Goal: Information Seeking & Learning: Learn about a topic

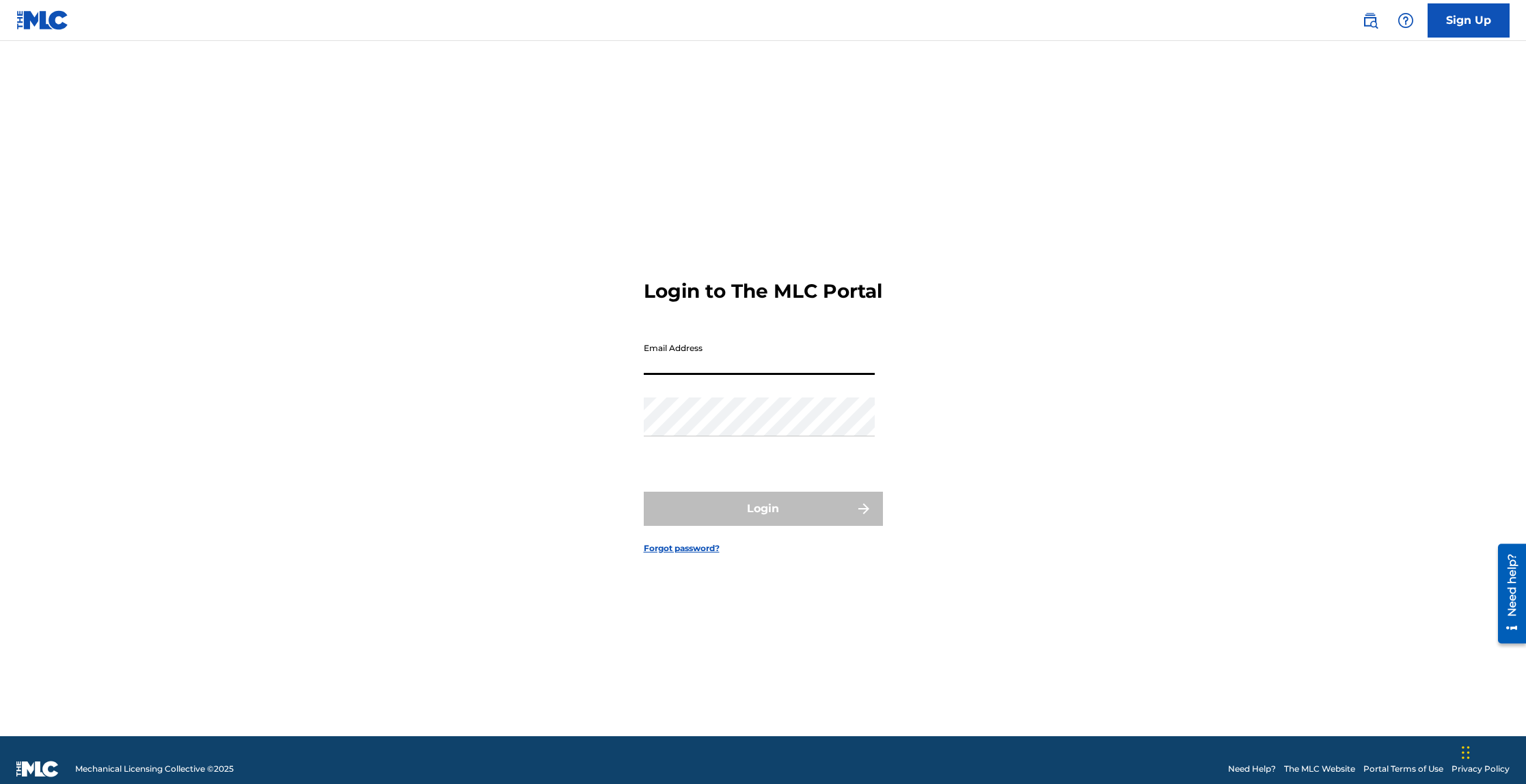
click at [788, 373] on input "Email Address" at bounding box center [758, 355] width 231 height 39
type input "[EMAIL_ADDRESS][DOMAIN_NAME]"
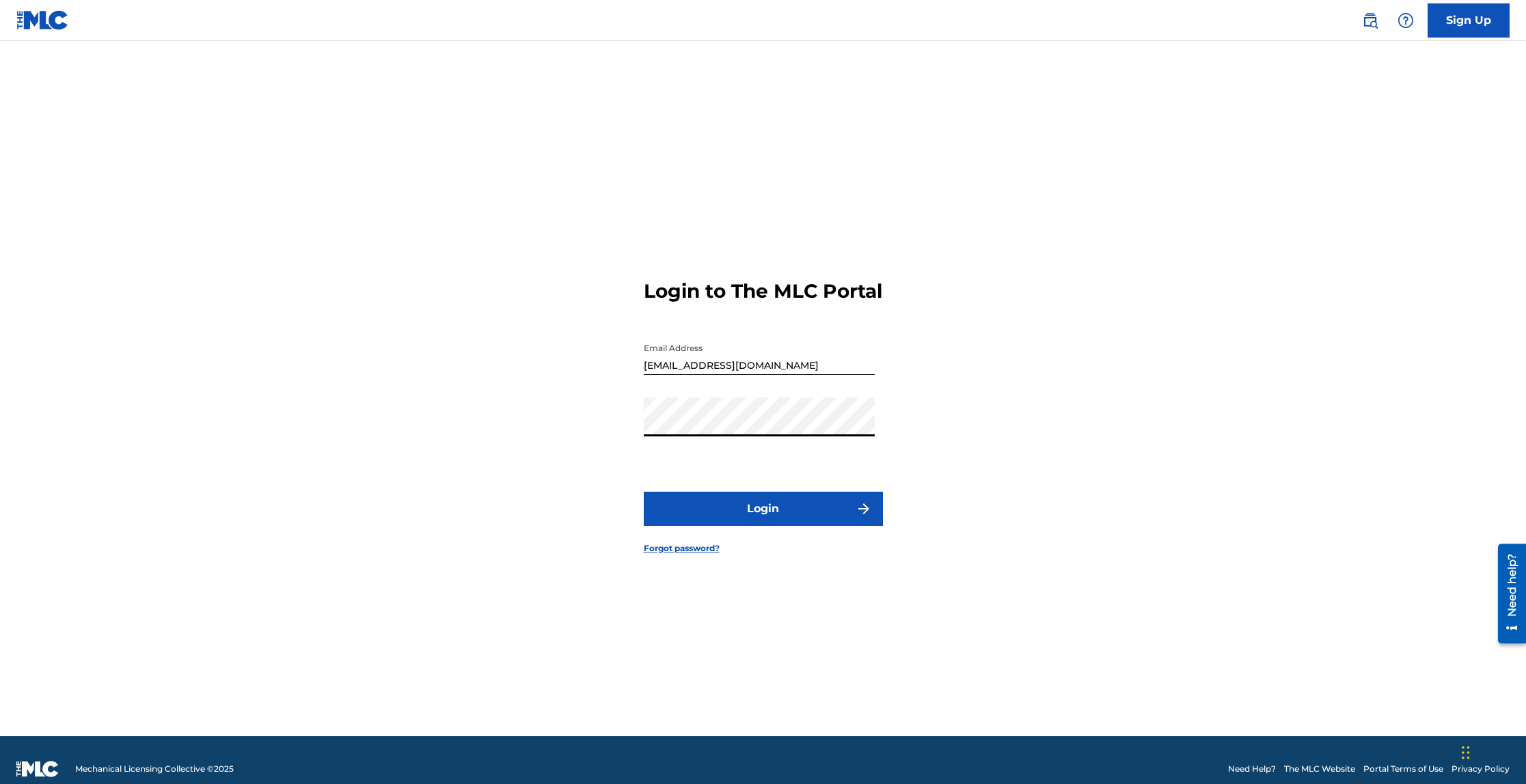
click at [793, 517] on button "Login" at bounding box center [763, 508] width 239 height 34
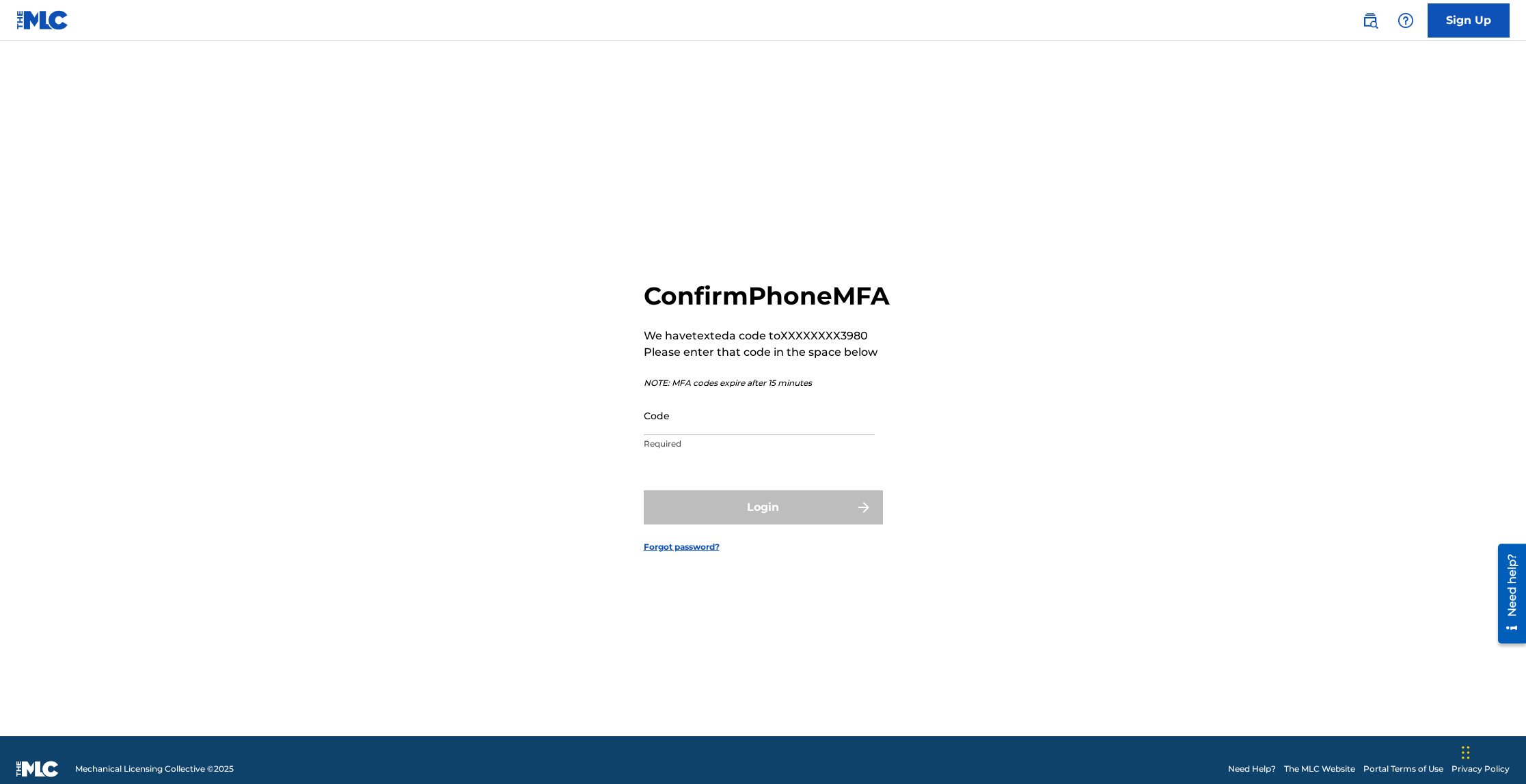
click at [761, 435] on input "Code" at bounding box center [758, 416] width 231 height 39
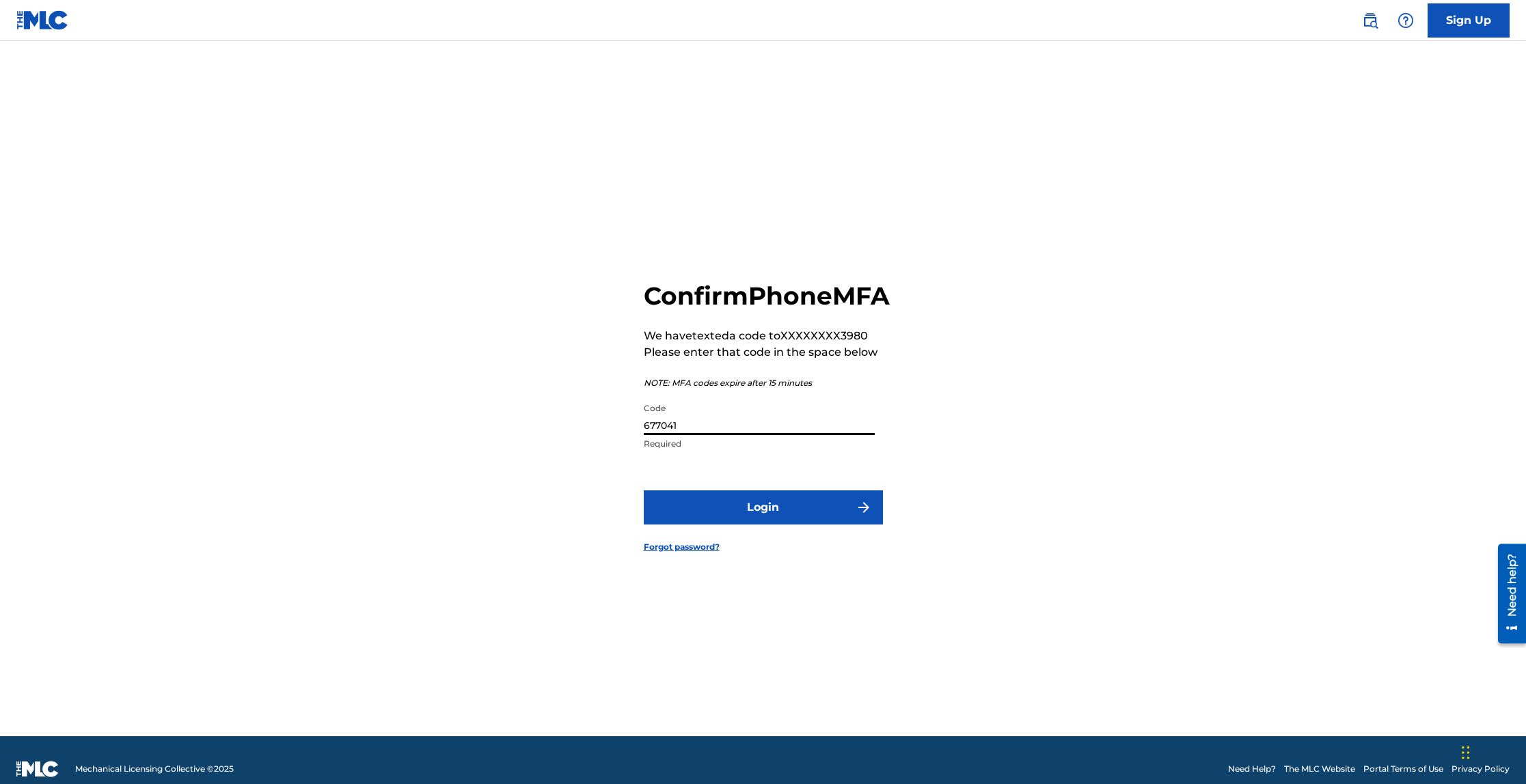
type input "677041"
click at [644, 490] on button "Login" at bounding box center [763, 507] width 239 height 34
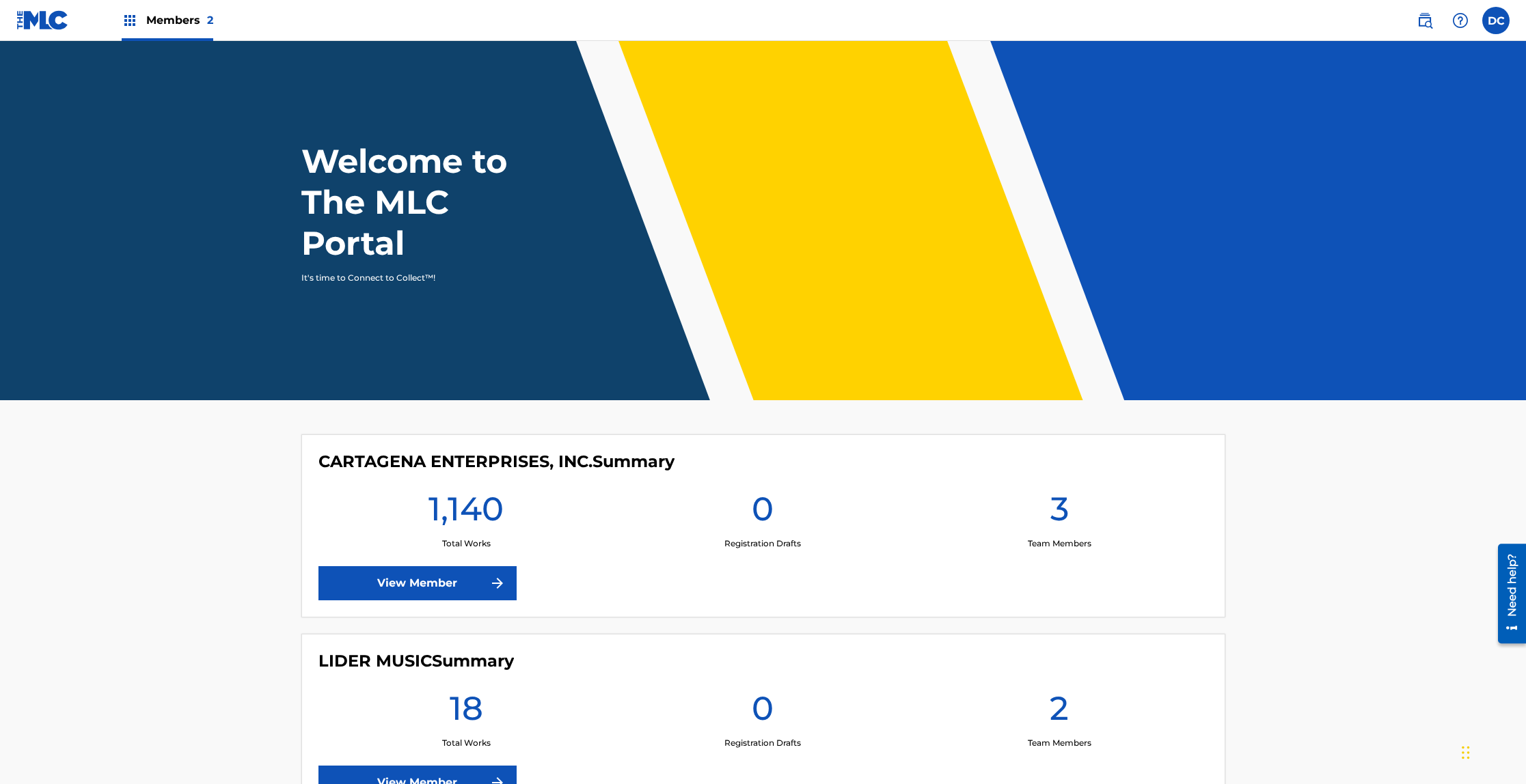
click at [466, 580] on link "View Member" at bounding box center [418, 583] width 198 height 34
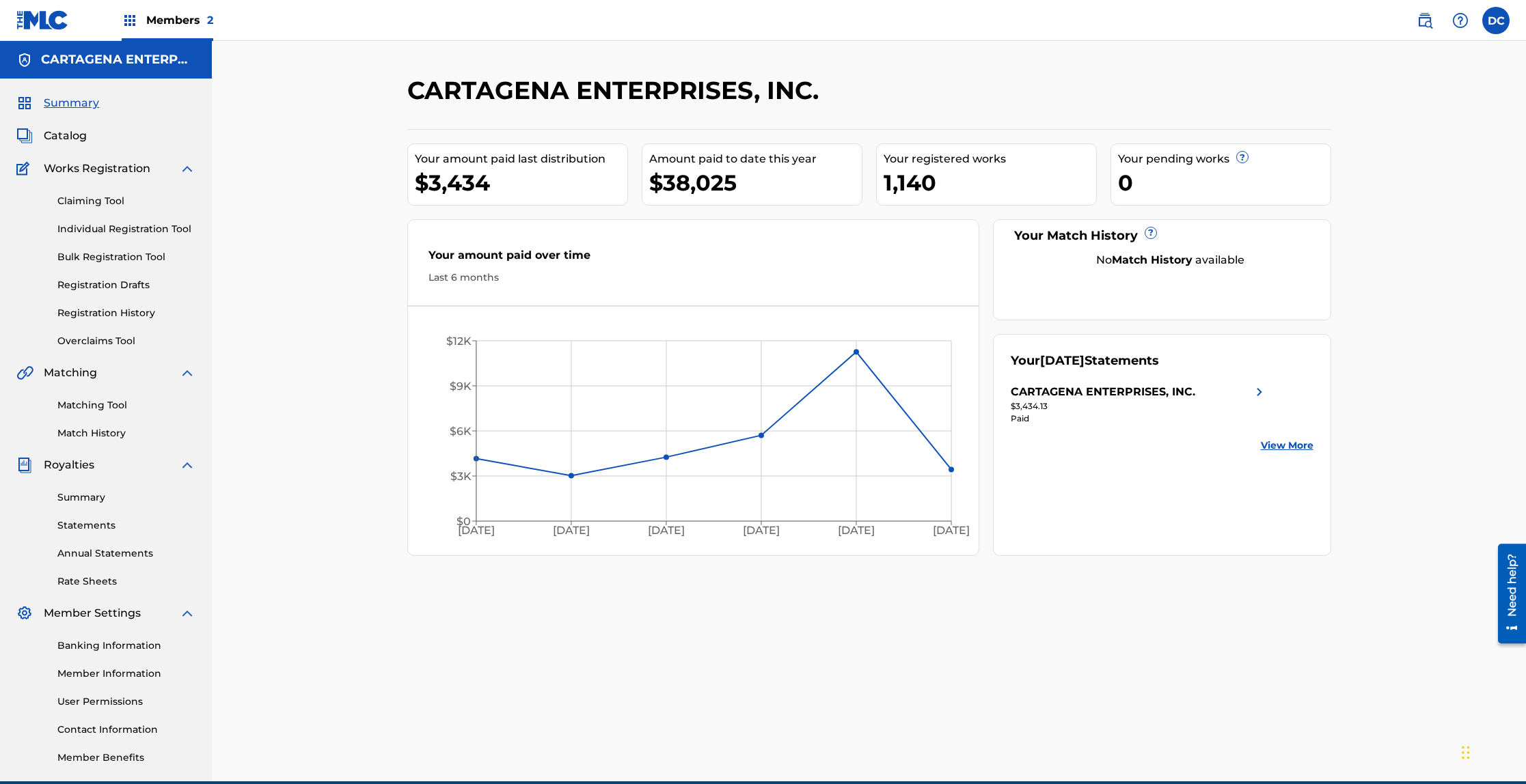
click at [72, 136] on span "Catalog" at bounding box center [65, 136] width 43 height 17
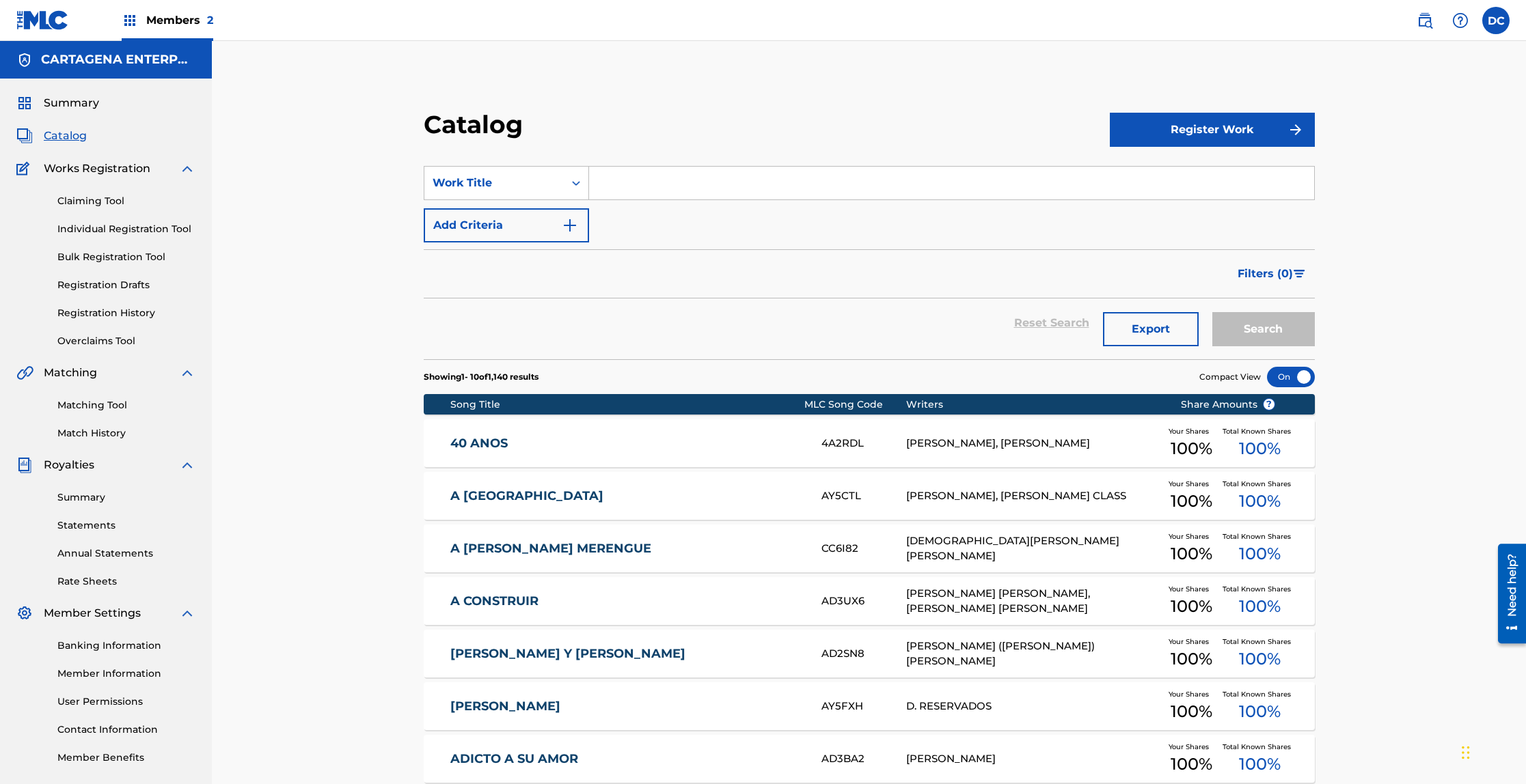
click at [659, 179] on input "Search Form" at bounding box center [951, 183] width 725 height 33
click at [643, 218] on span "de coco" at bounding box center [661, 213] width 43 height 13
type input "pitorro de coco"
click at [1212, 312] on button "Search" at bounding box center [1263, 329] width 103 height 34
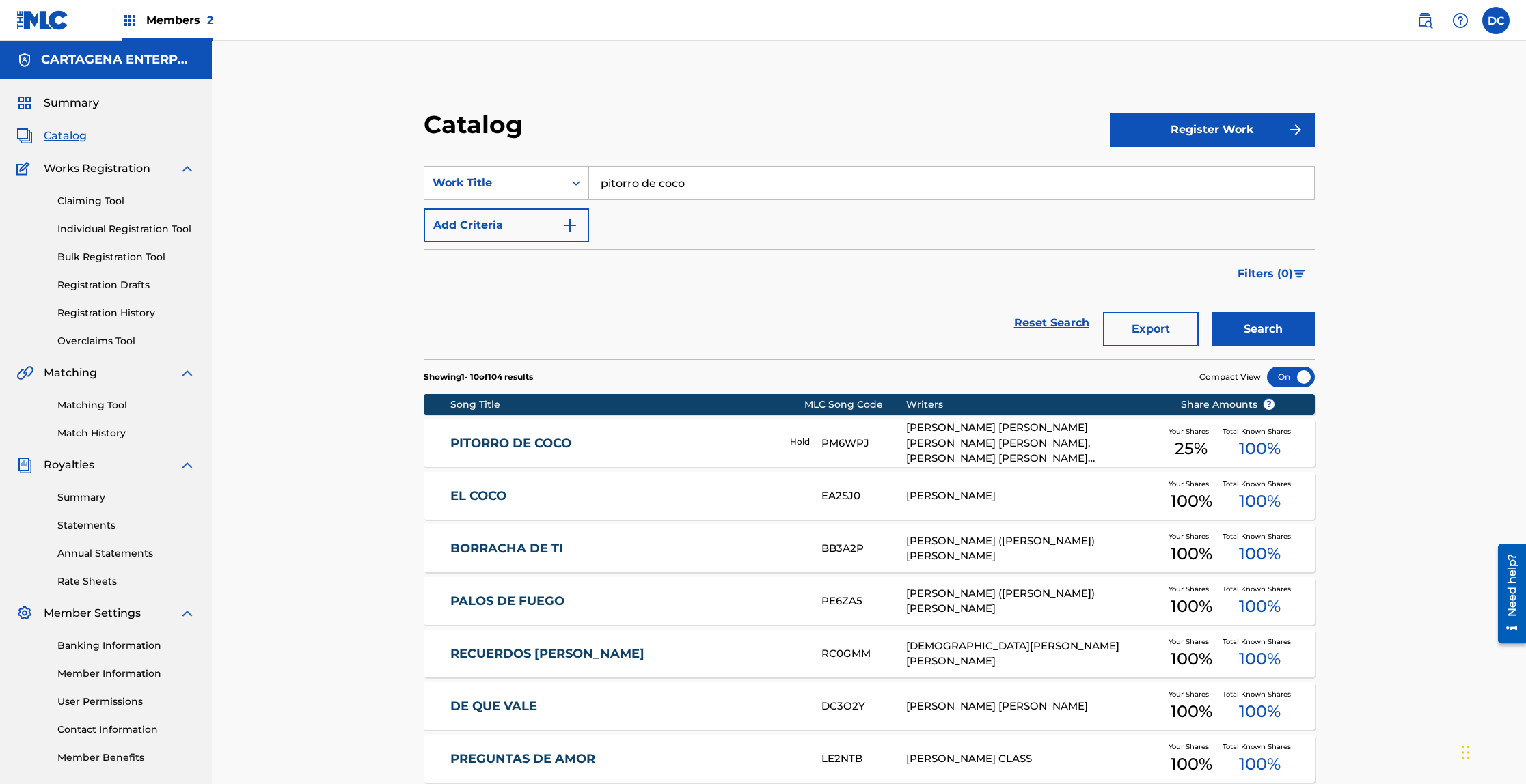
click at [504, 439] on link "PITORRO DE COCO" at bounding box center [610, 443] width 321 height 16
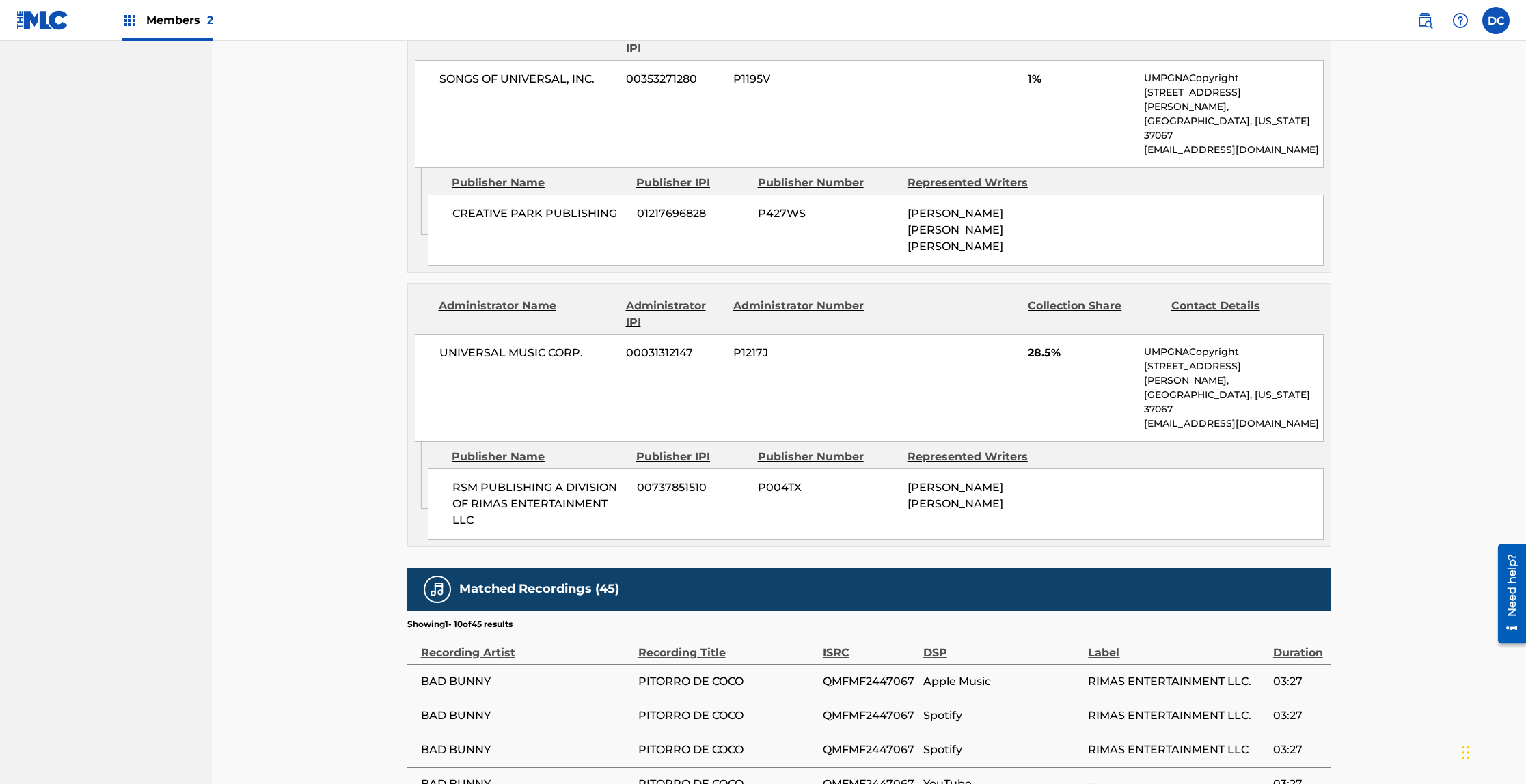
scroll to position [1687, 0]
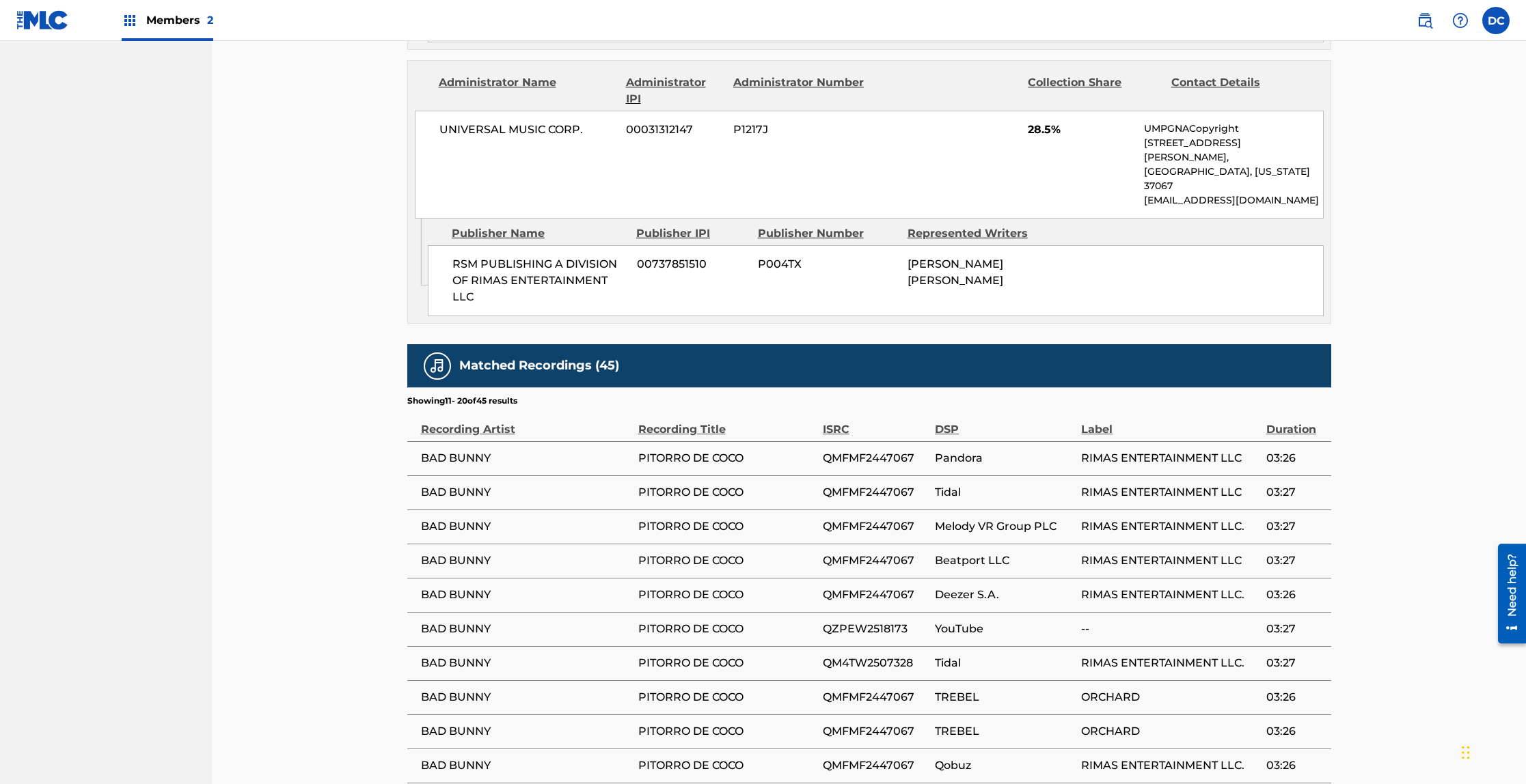
scroll to position [1684, 0]
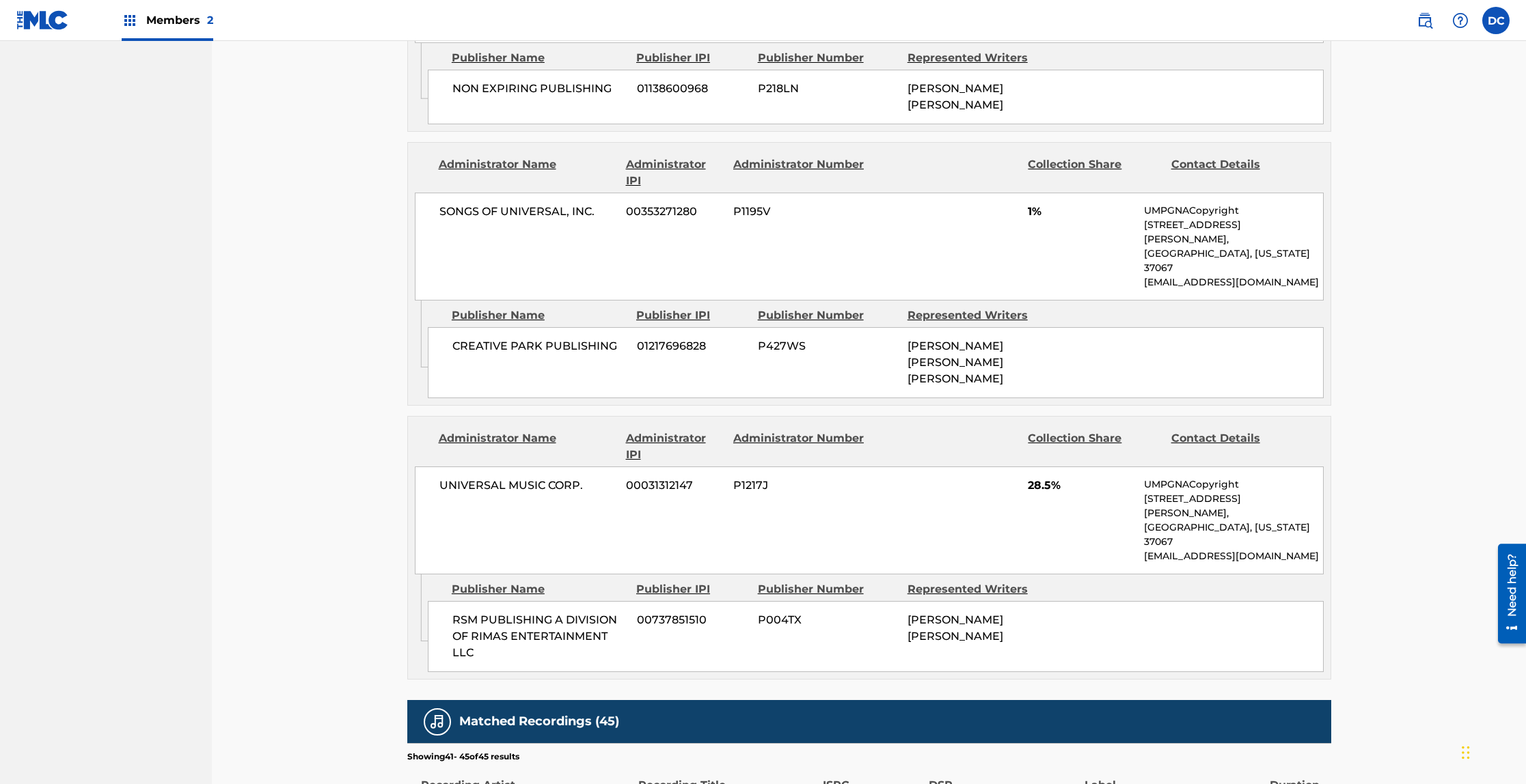
scroll to position [1516, 0]
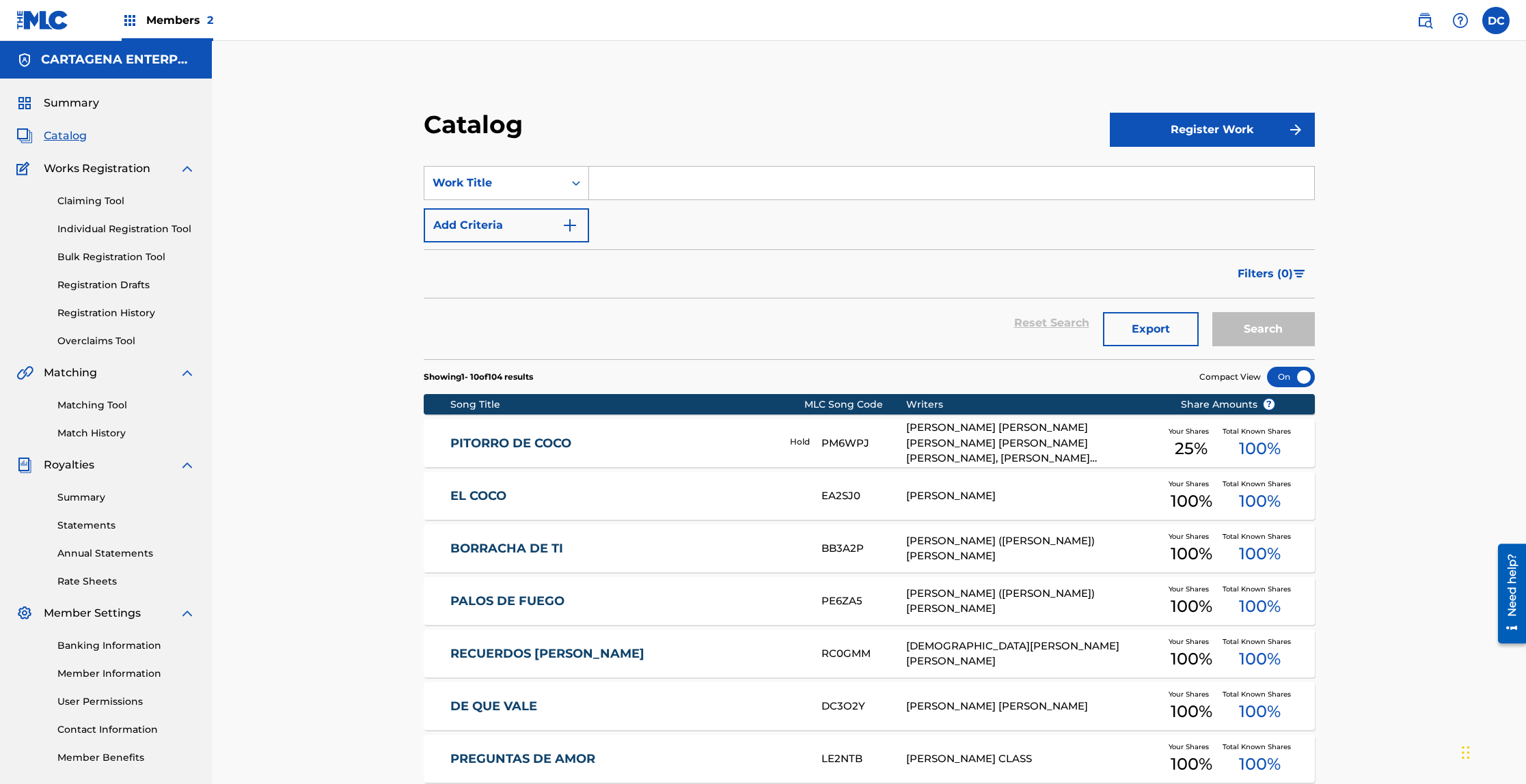
click at [540, 438] on link "PITORRO DE COCO" at bounding box center [610, 443] width 321 height 16
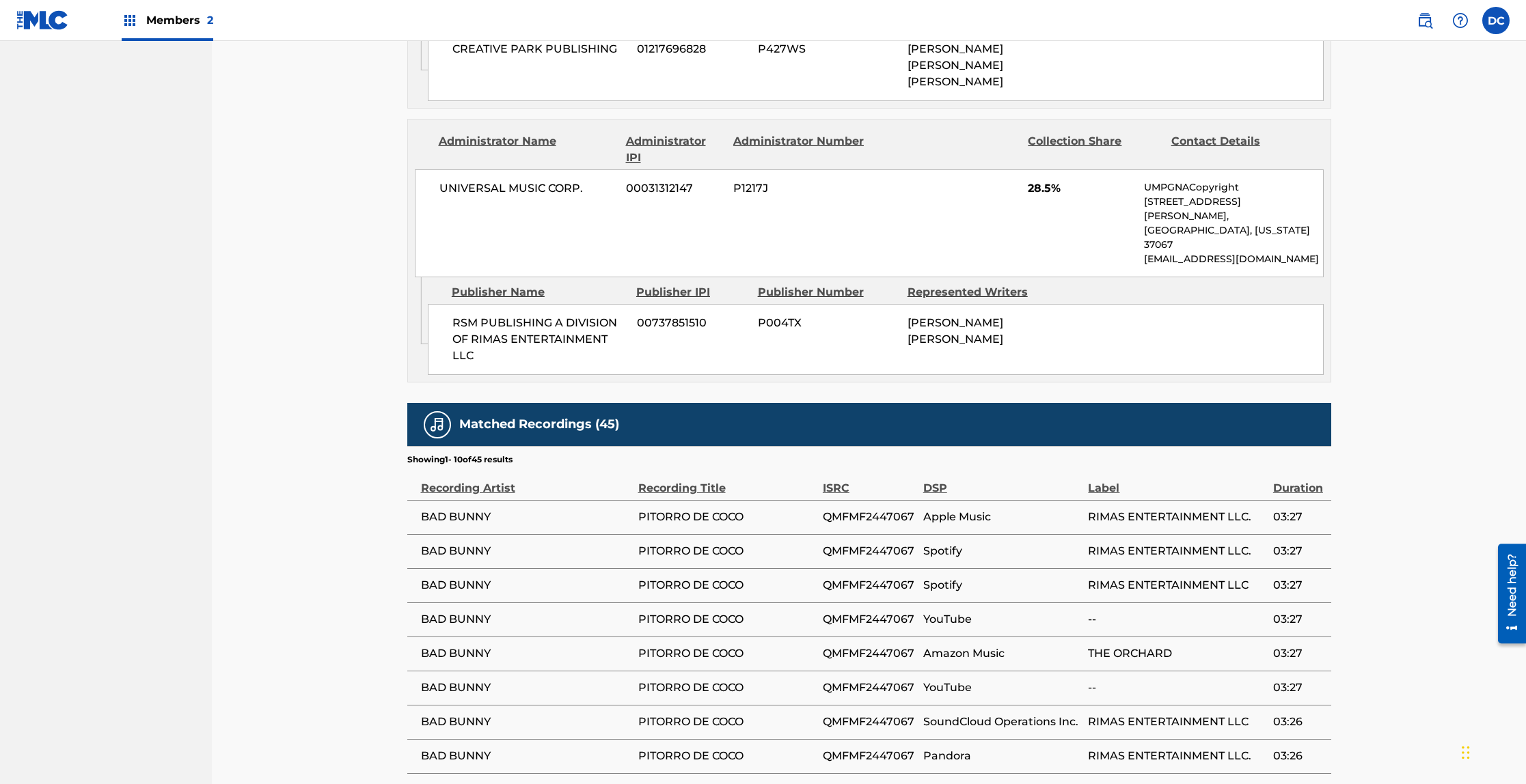
scroll to position [1687, 0]
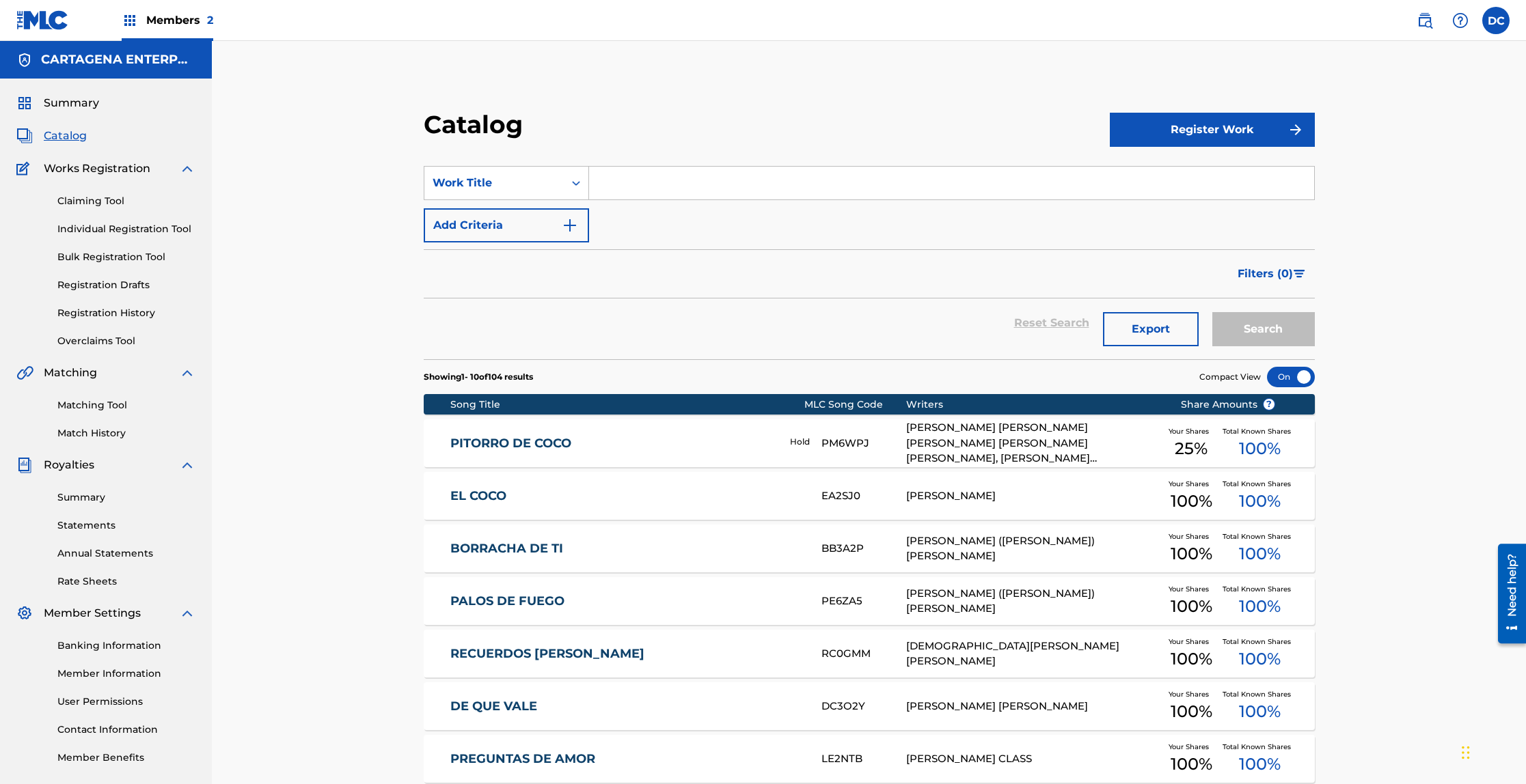
click at [546, 448] on link "PITORRO DE COCO" at bounding box center [610, 443] width 321 height 16
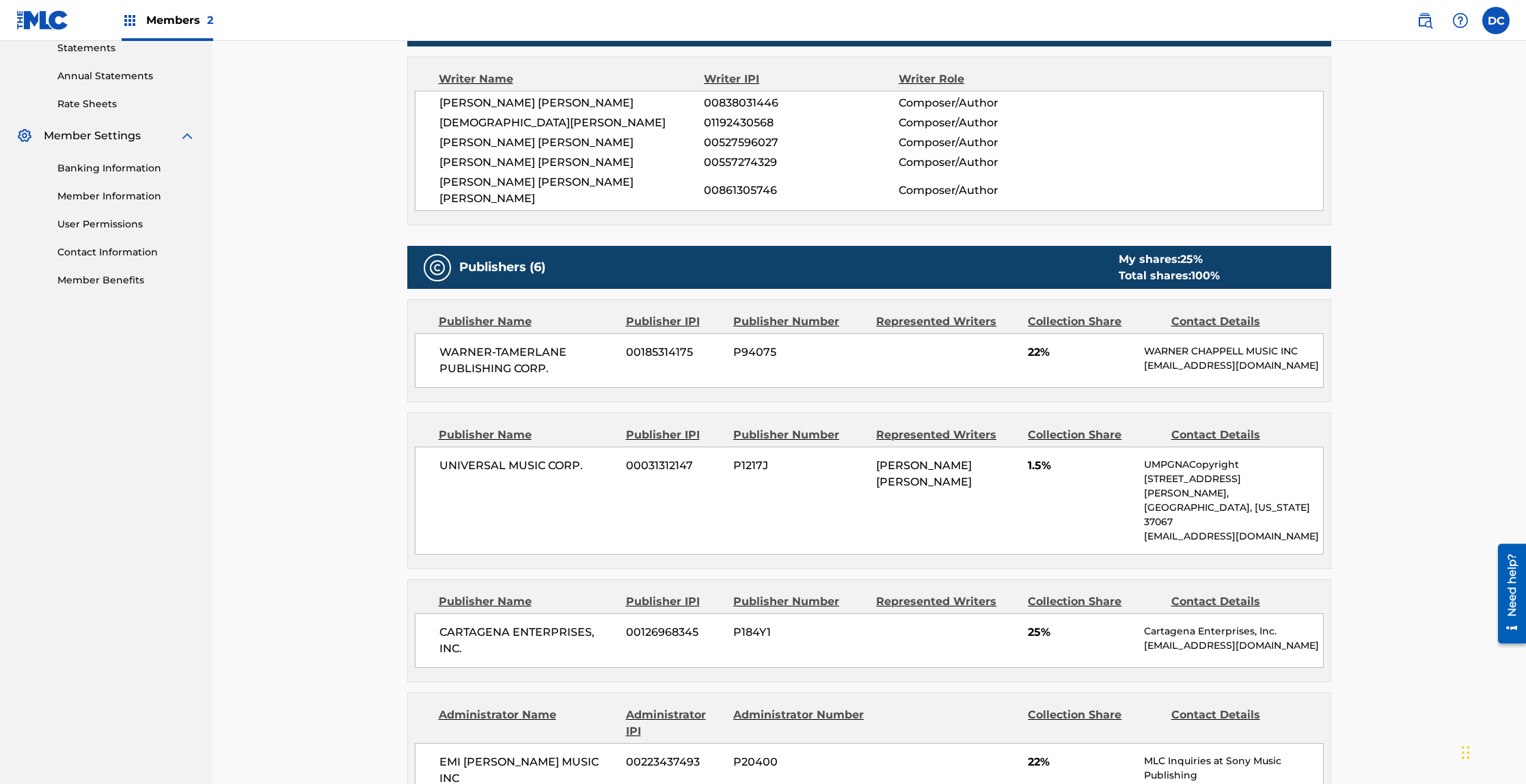
scroll to position [641, 0]
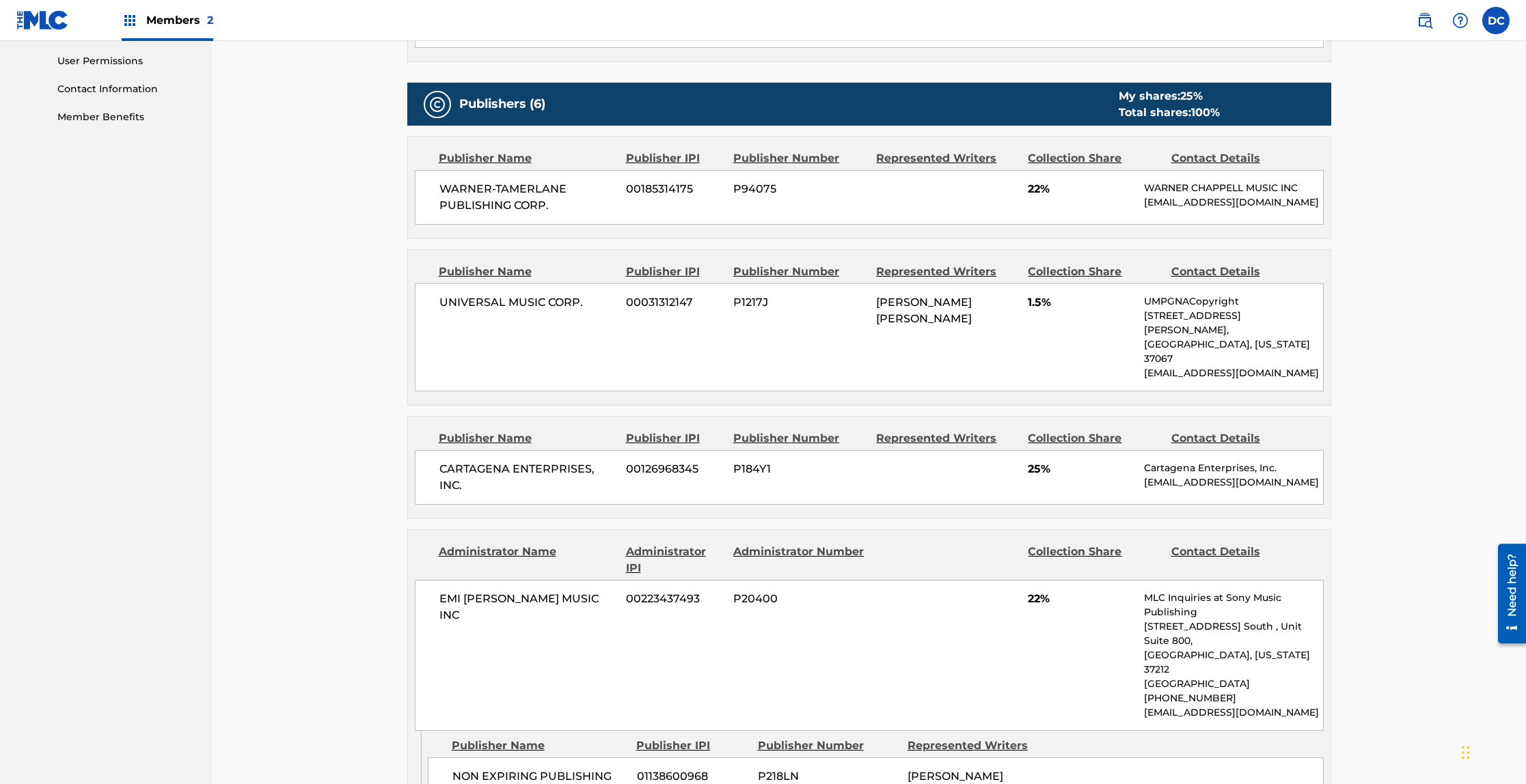
click at [927, 450] on div "CARTAGENA ENTERPRISES, INC. 00126968345 P184Y1 25% Cartagena Enterprises, Inc. …" at bounding box center [869, 477] width 909 height 55
click at [677, 461] on span "00126968345" at bounding box center [675, 470] width 97 height 17
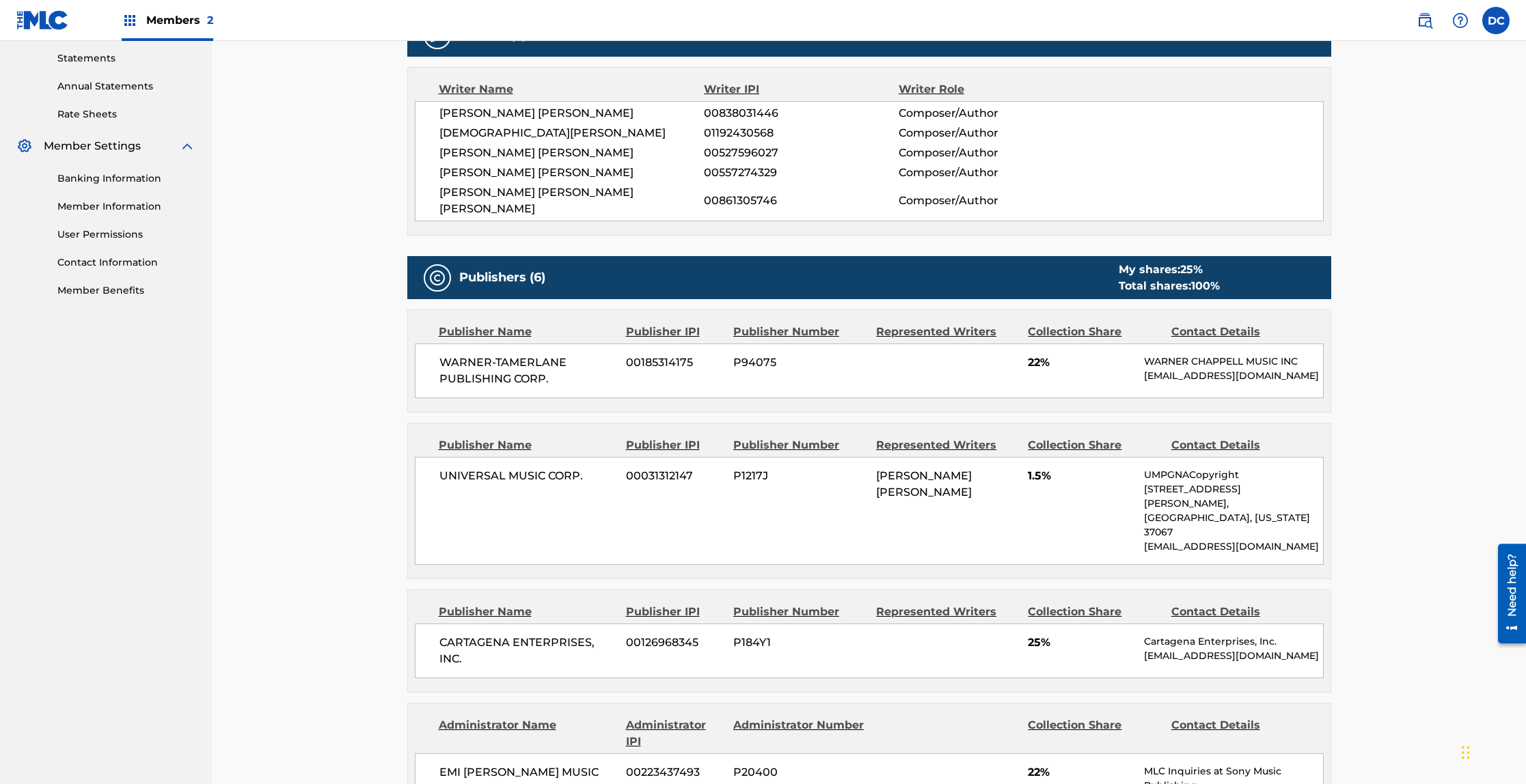
scroll to position [211, 0]
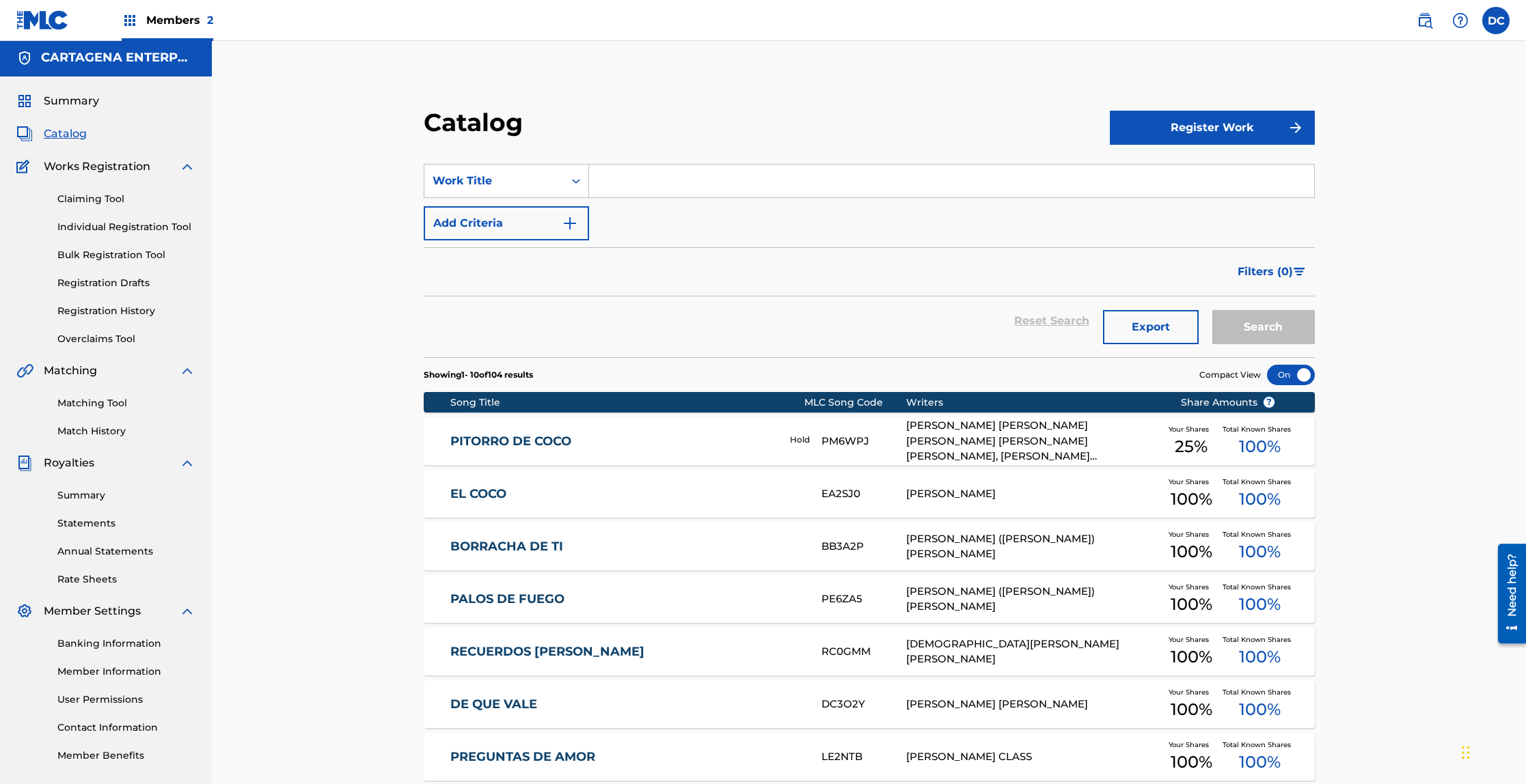
scroll to position [3, 0]
click at [519, 645] on link "RECUERDOS [PERSON_NAME]" at bounding box center [626, 651] width 353 height 16
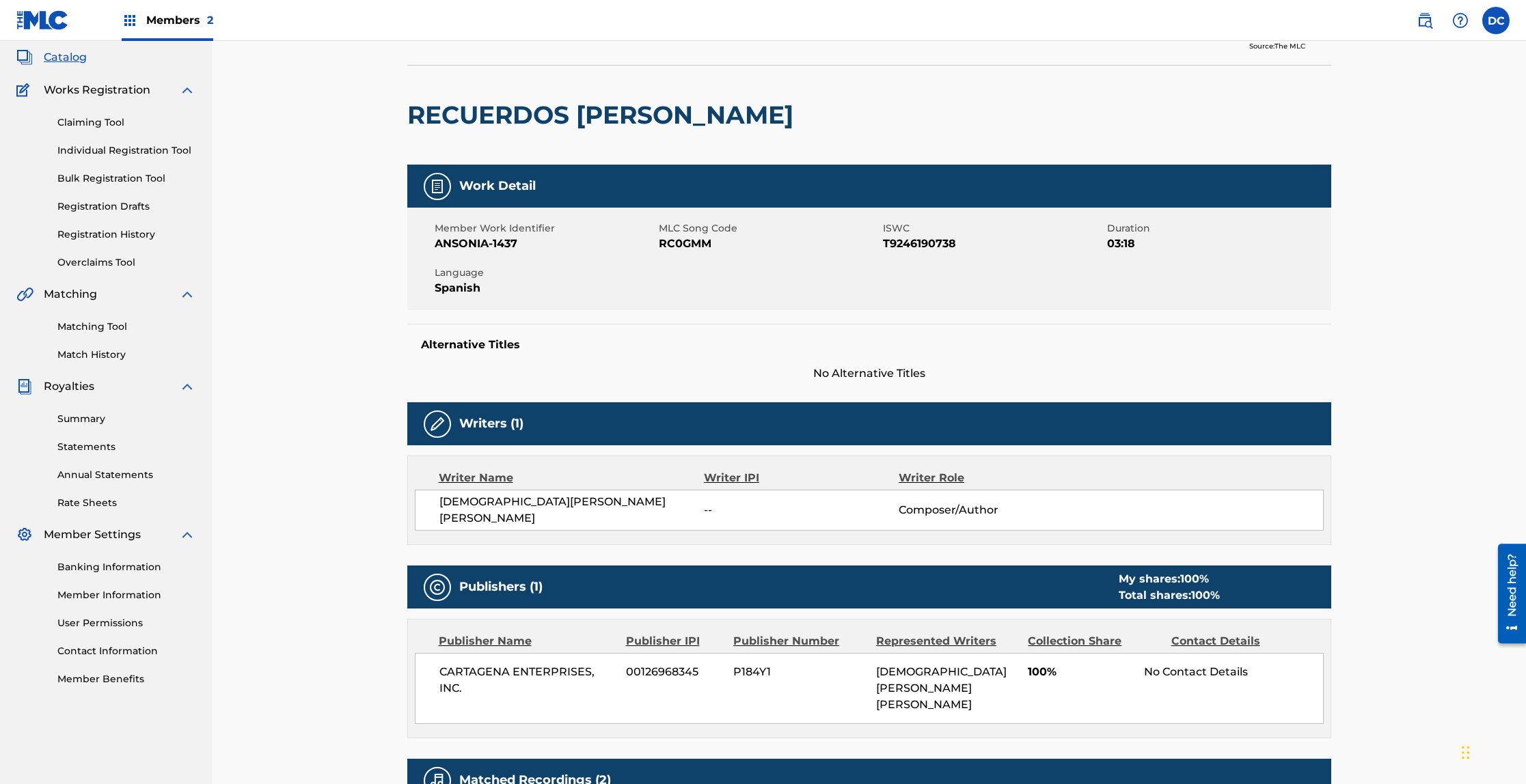
scroll to position [315, 0]
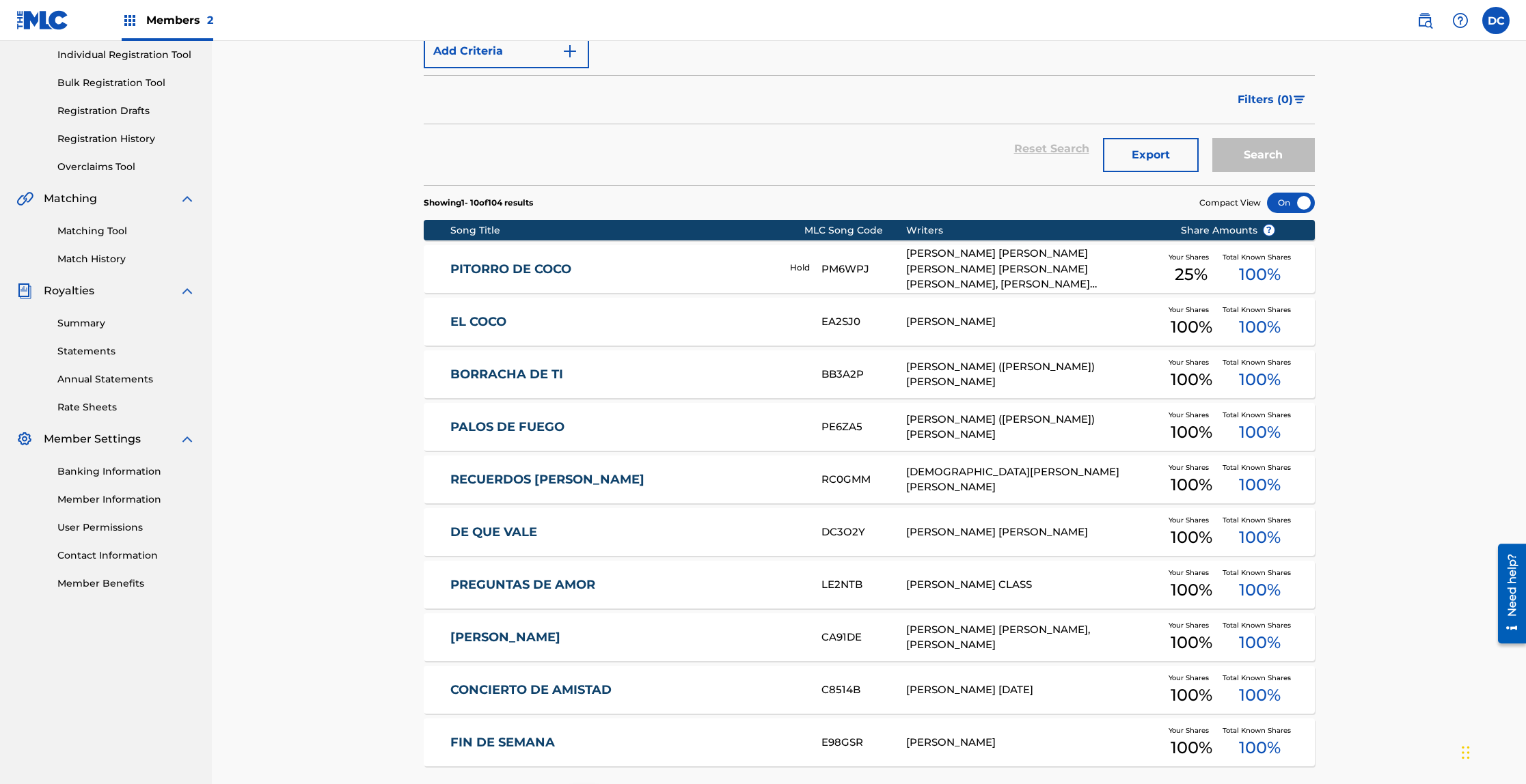
scroll to position [206, 0]
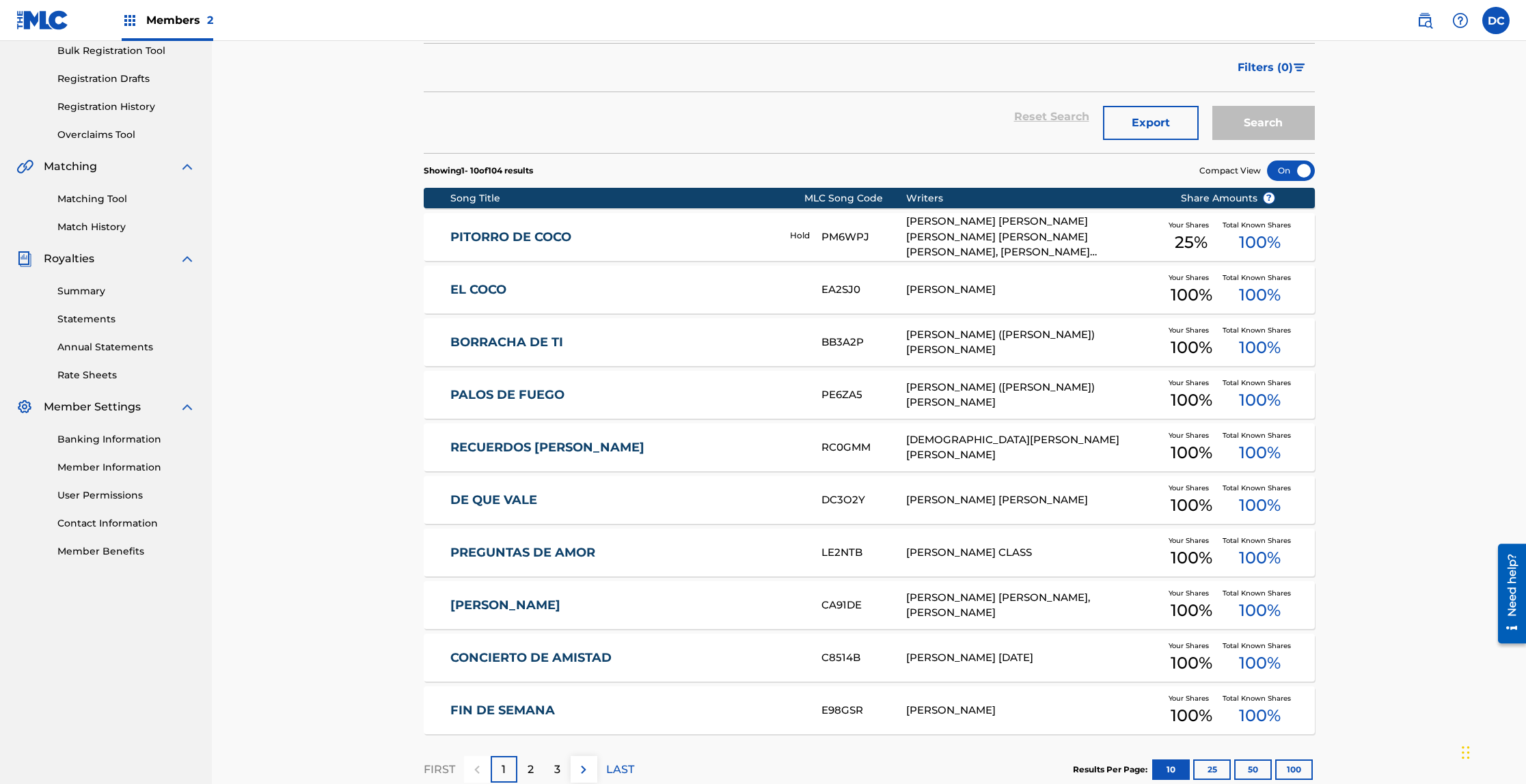
click at [481, 713] on link "FIN DE SEMANA" at bounding box center [626, 711] width 353 height 16
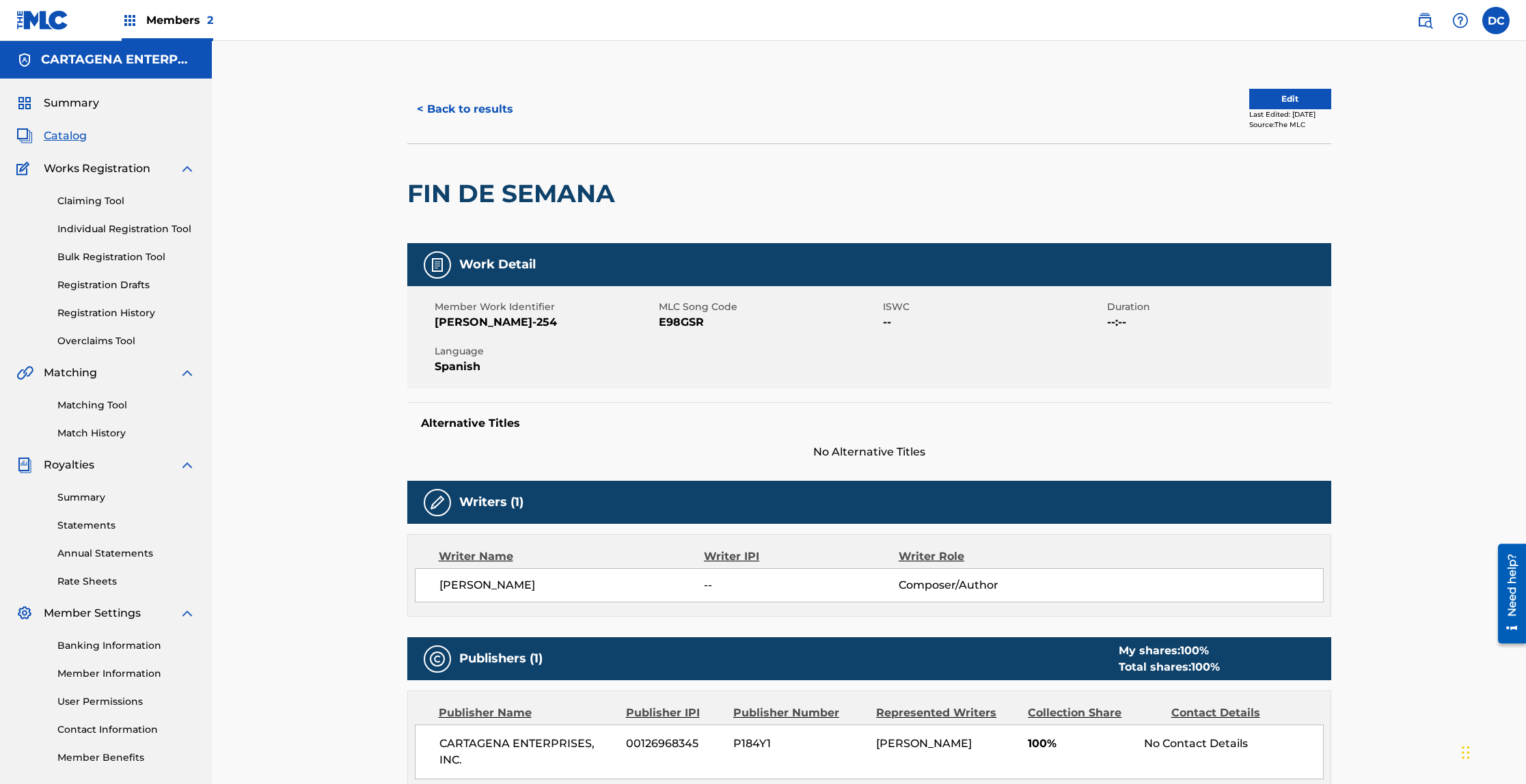
click at [436, 111] on button "< Back to results" at bounding box center [465, 109] width 116 height 34
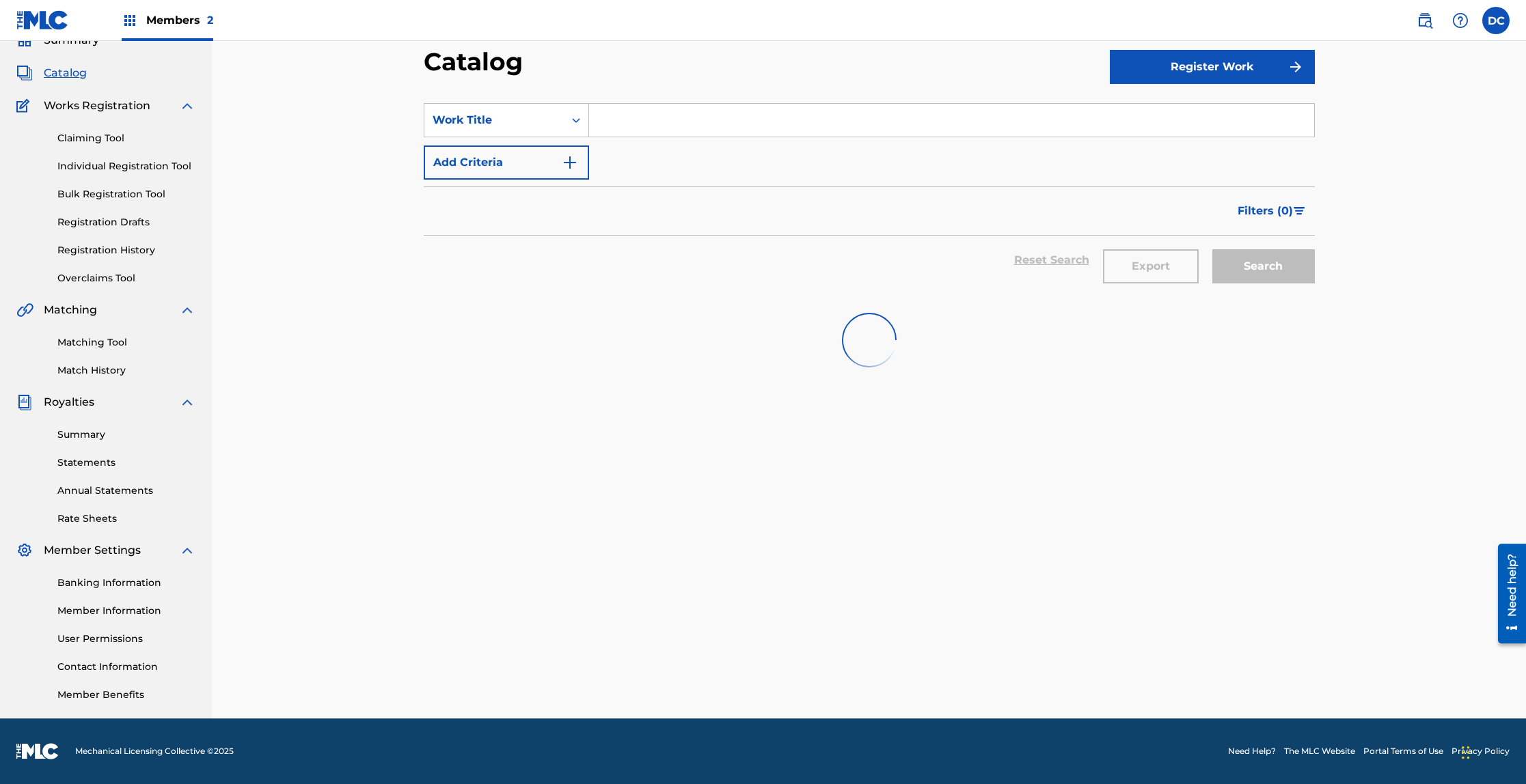
scroll to position [206, 0]
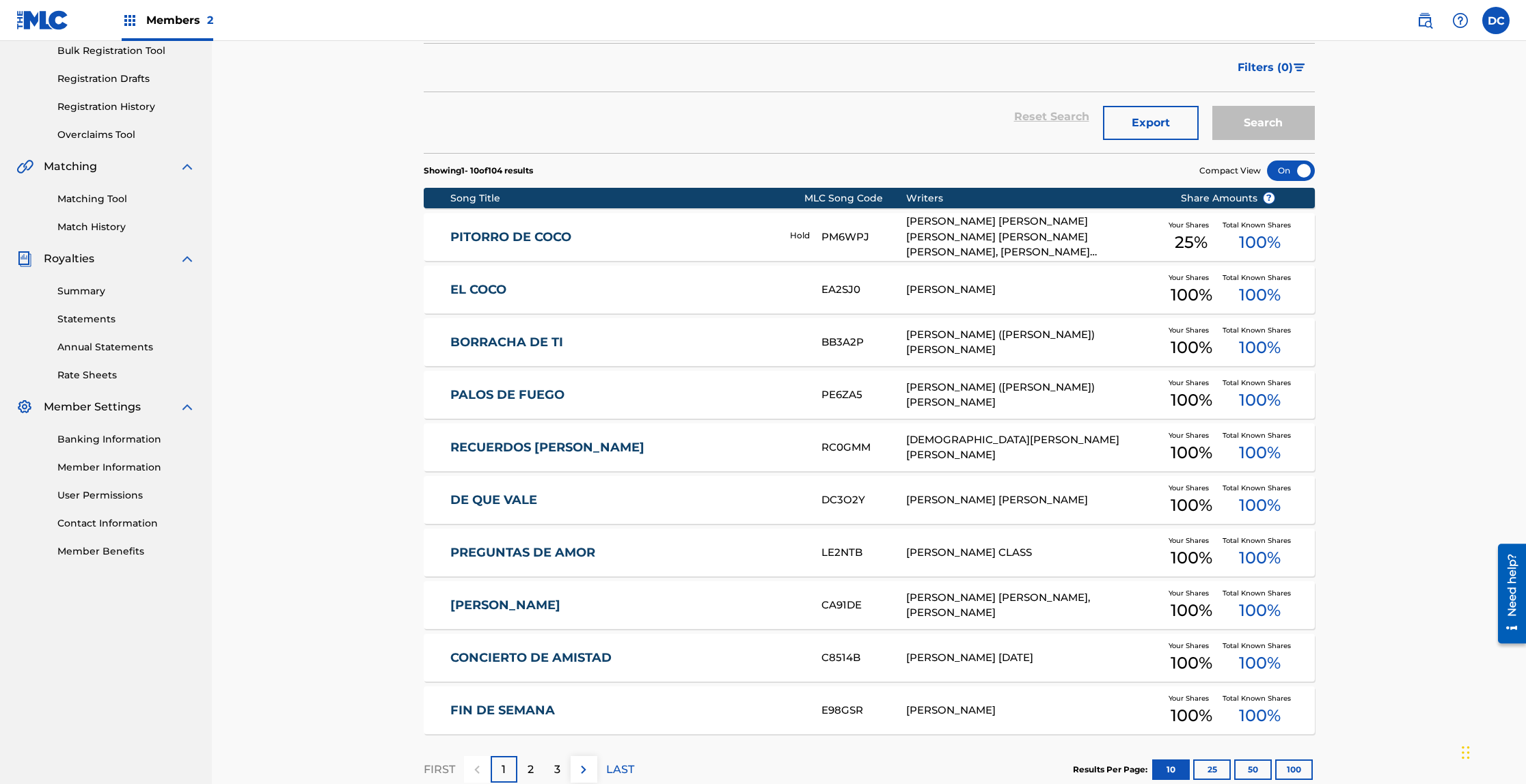
click at [524, 495] on link "DE QUE VALE" at bounding box center [626, 500] width 353 height 16
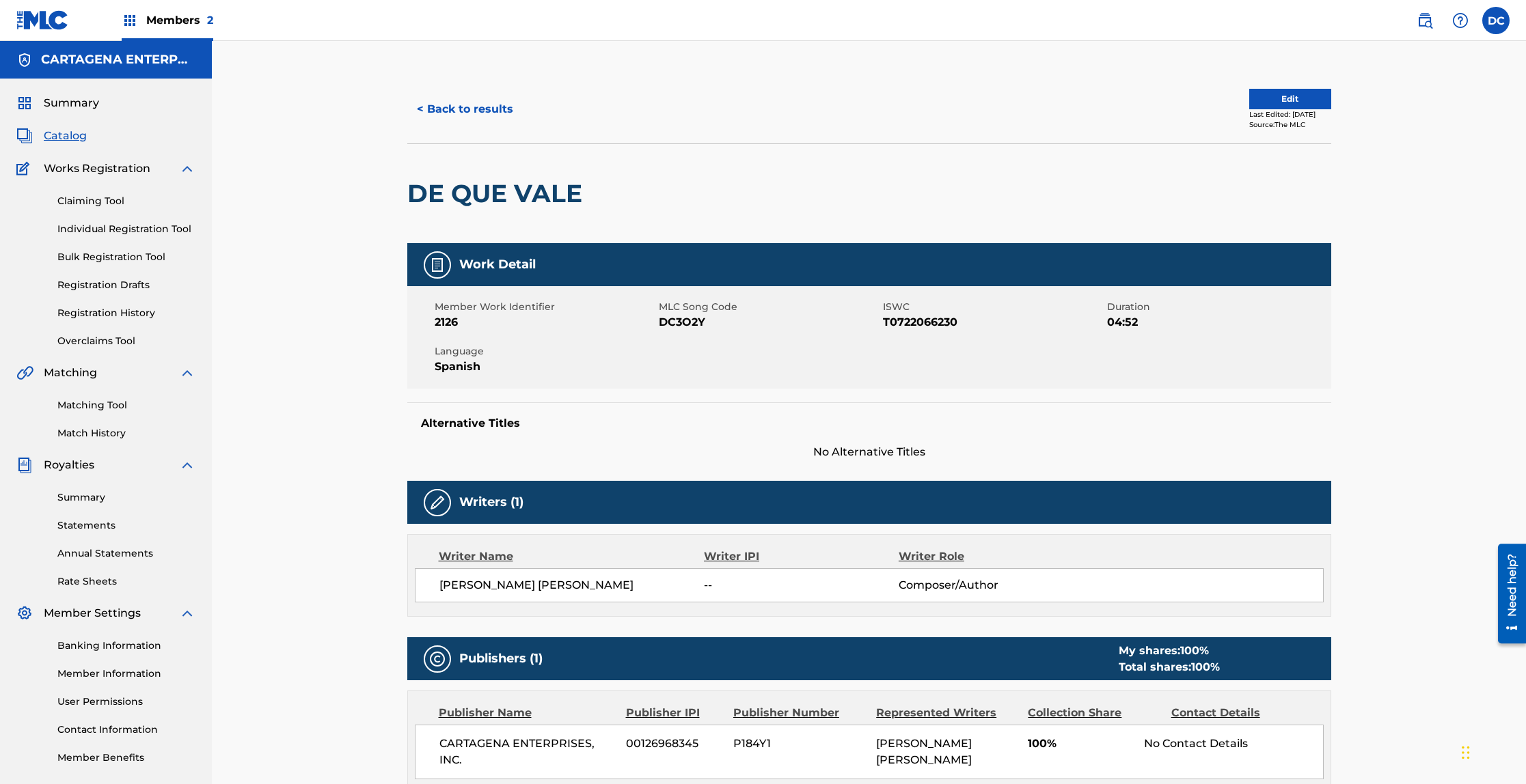
click at [433, 107] on button "< Back to results" at bounding box center [465, 109] width 116 height 34
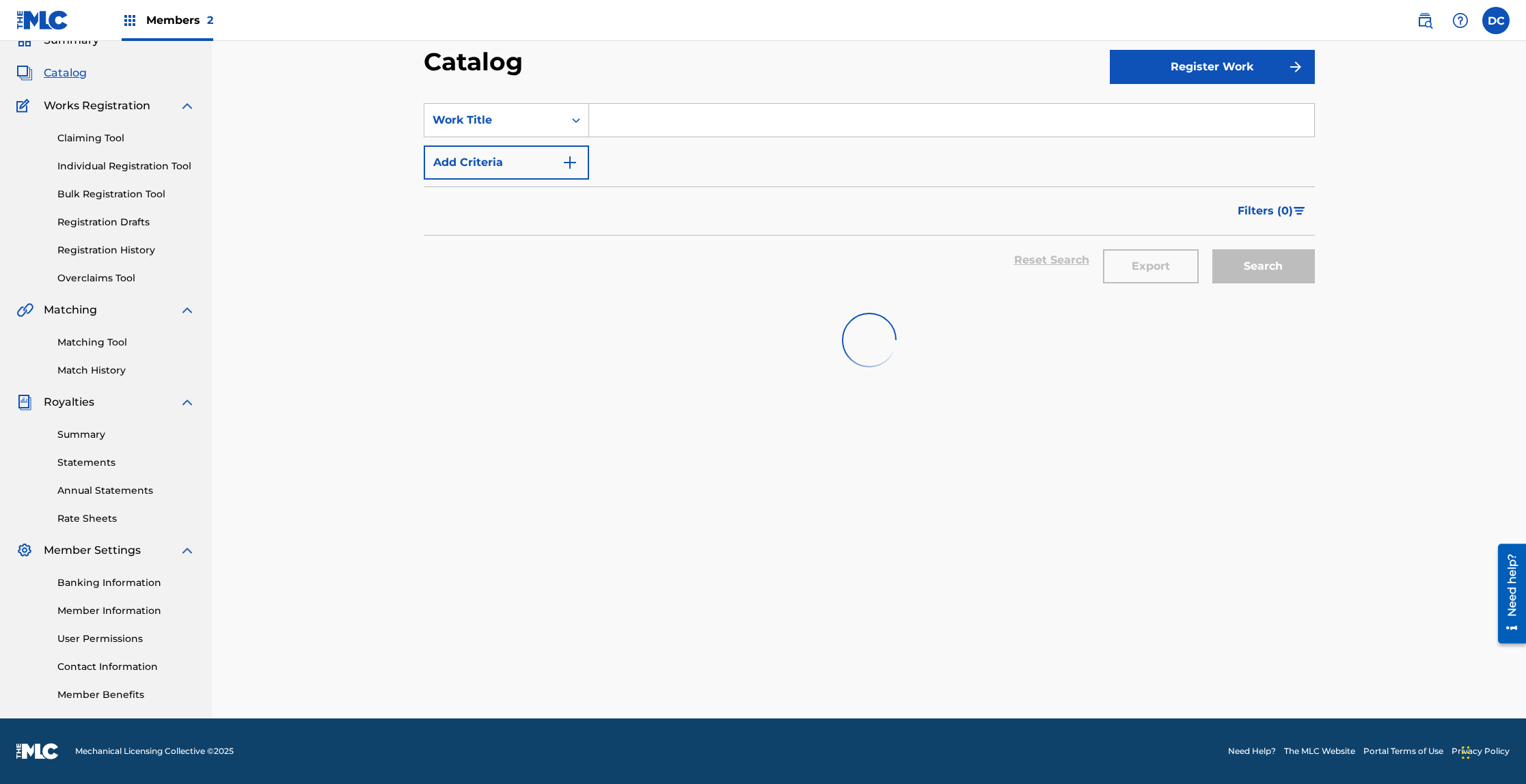
scroll to position [206, 0]
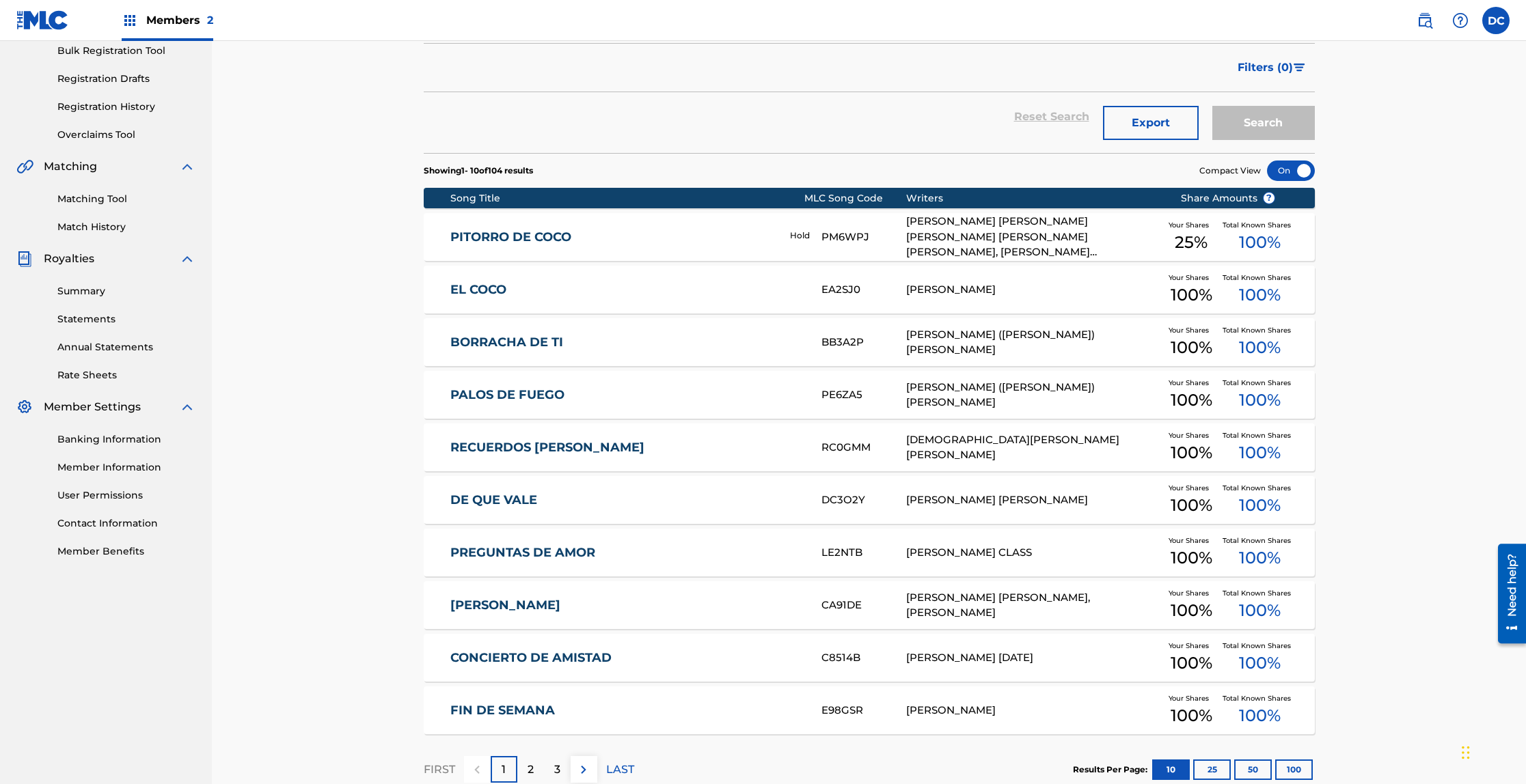
click at [496, 393] on link "PALOS DE FUEGO" at bounding box center [626, 395] width 353 height 16
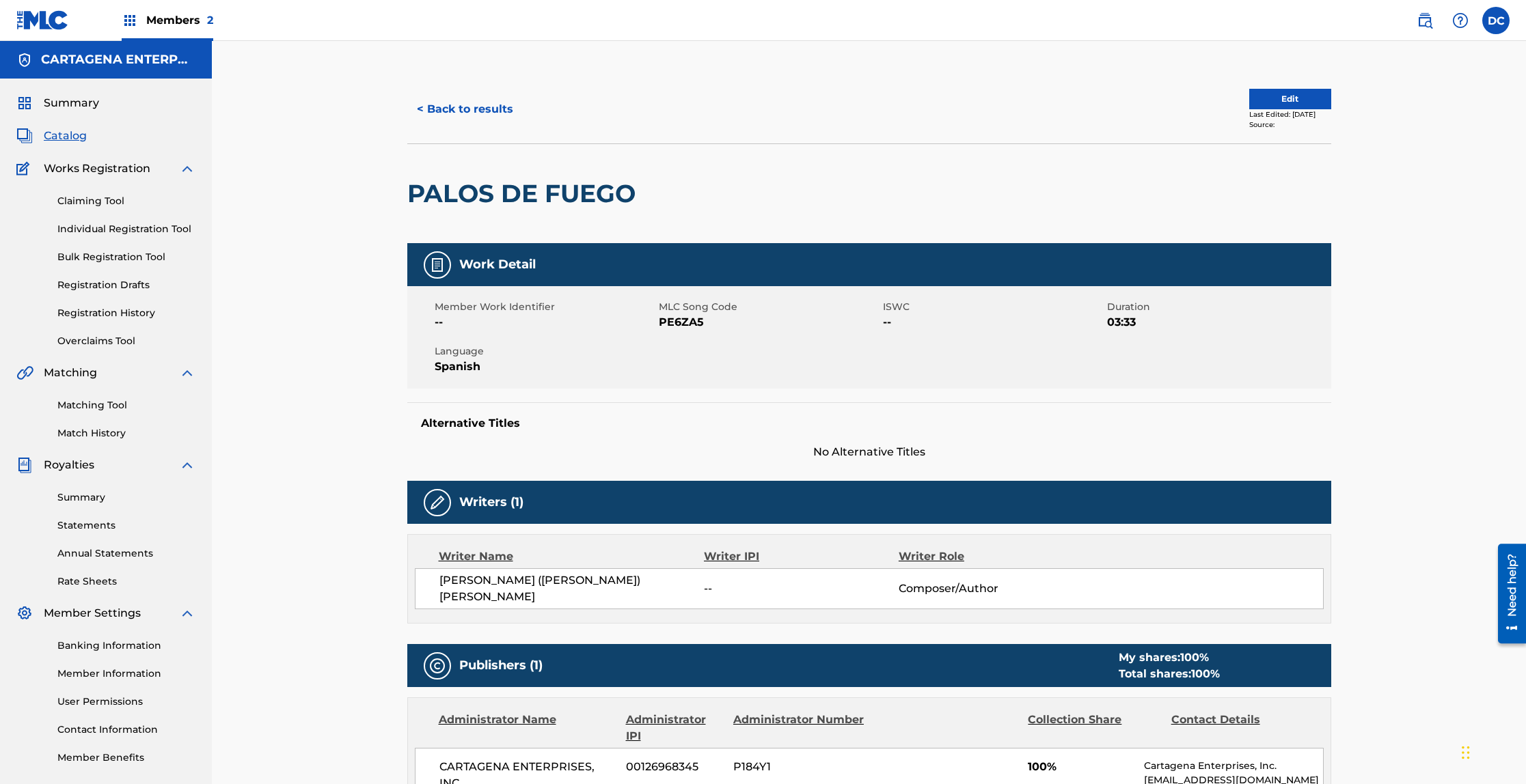
click at [444, 103] on button "< Back to results" at bounding box center [465, 109] width 116 height 34
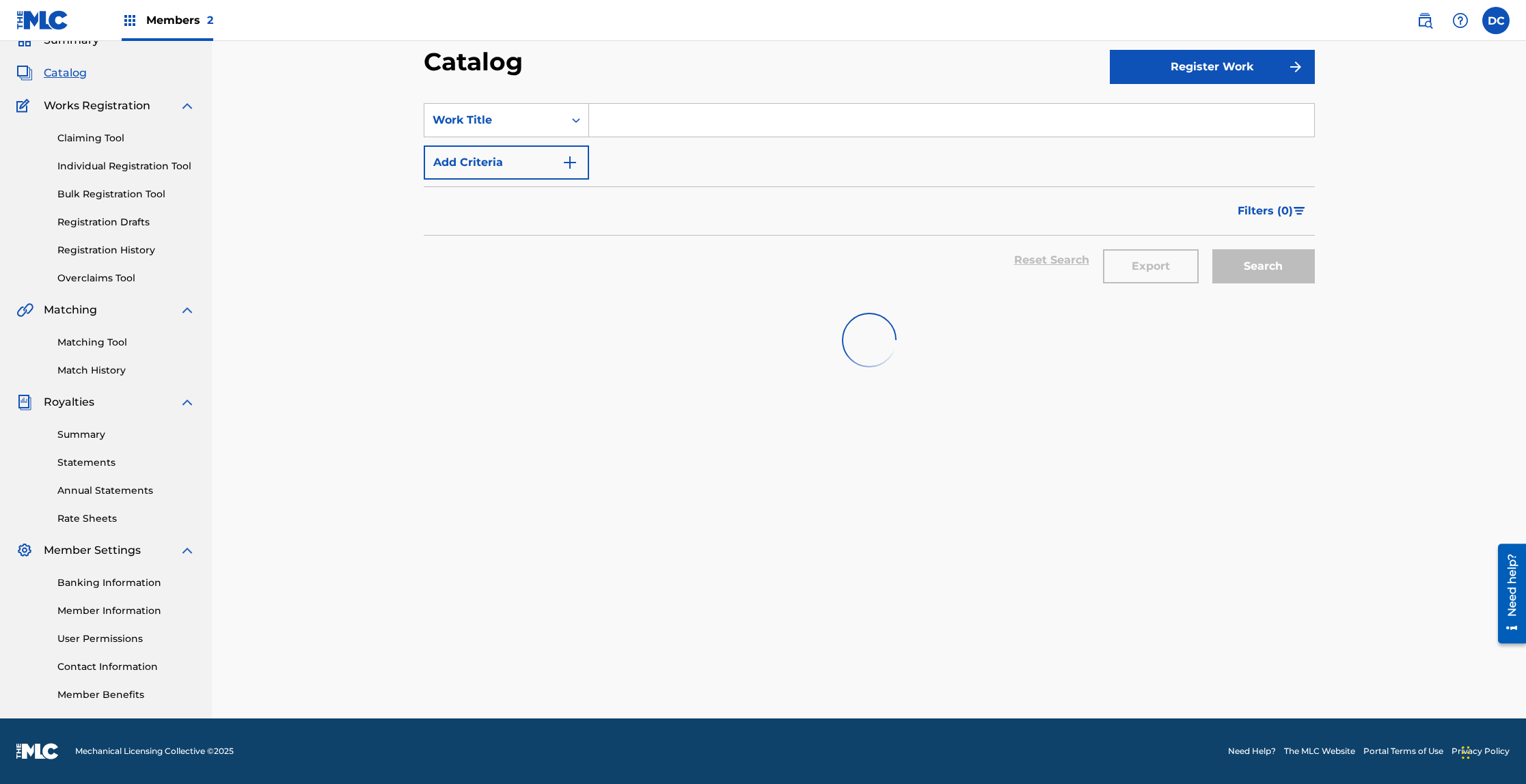
scroll to position [206, 0]
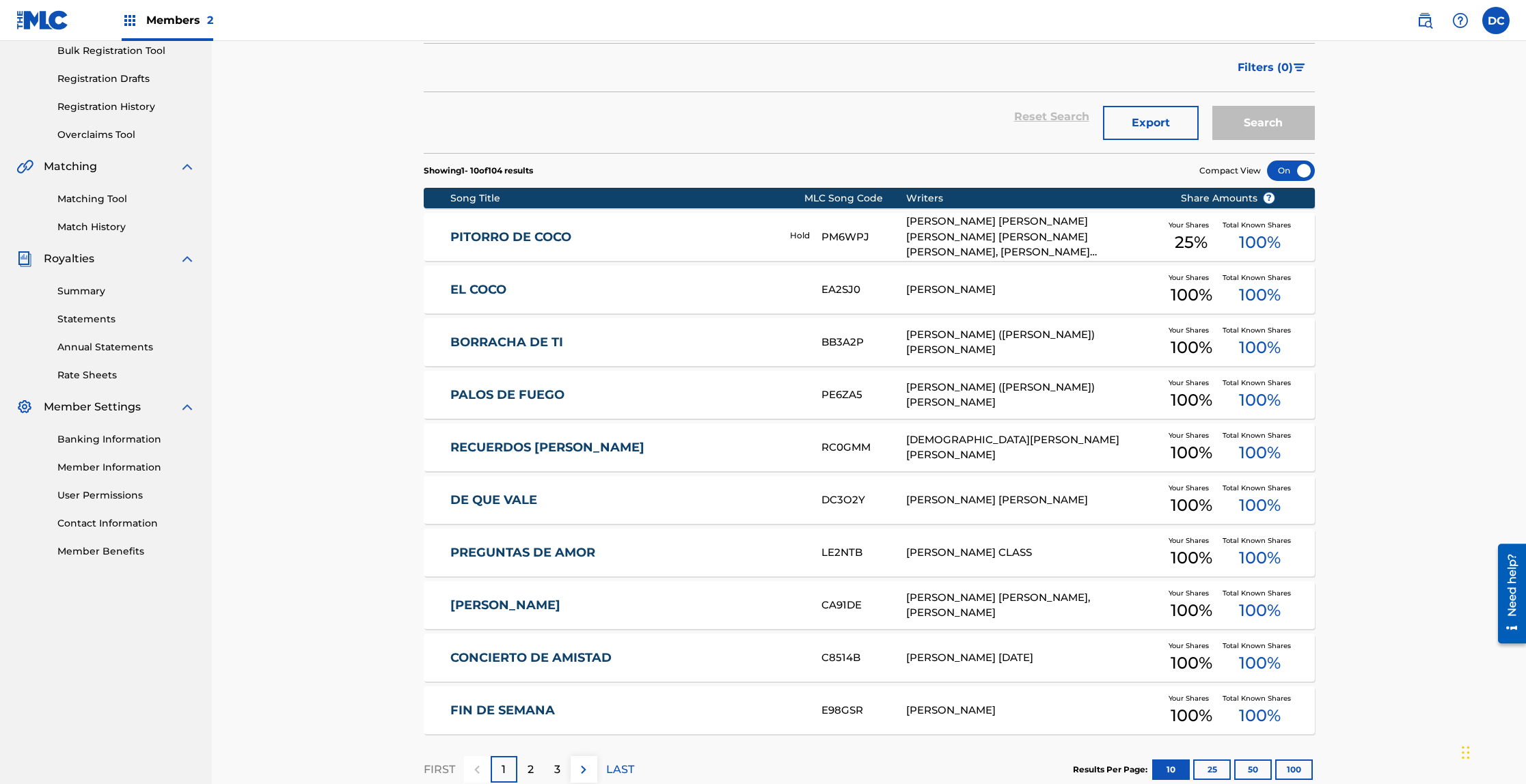
click at [477, 344] on link "BORRACHA DE TI" at bounding box center [626, 342] width 353 height 16
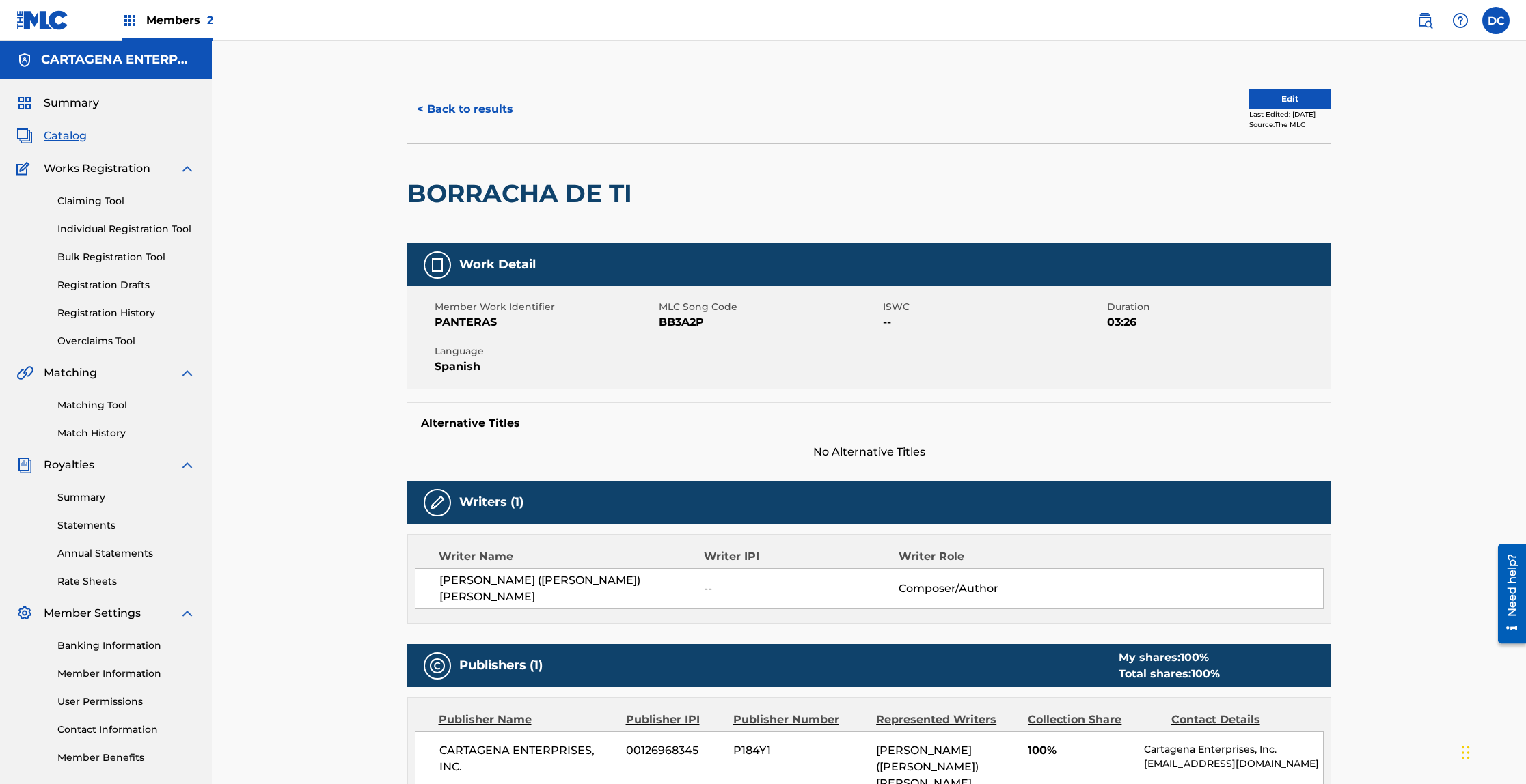
click at [450, 112] on button "< Back to results" at bounding box center [465, 109] width 116 height 34
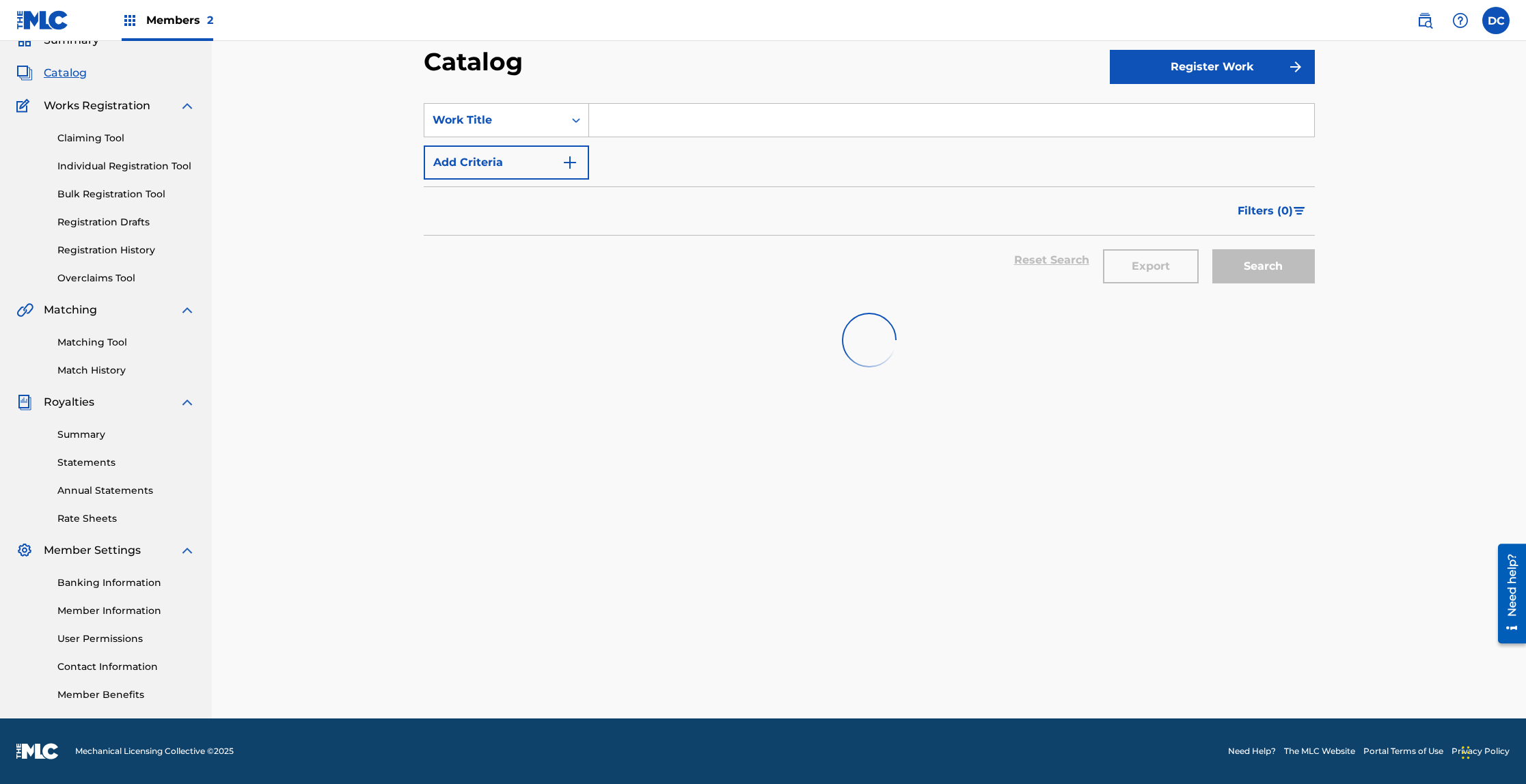
scroll to position [206, 0]
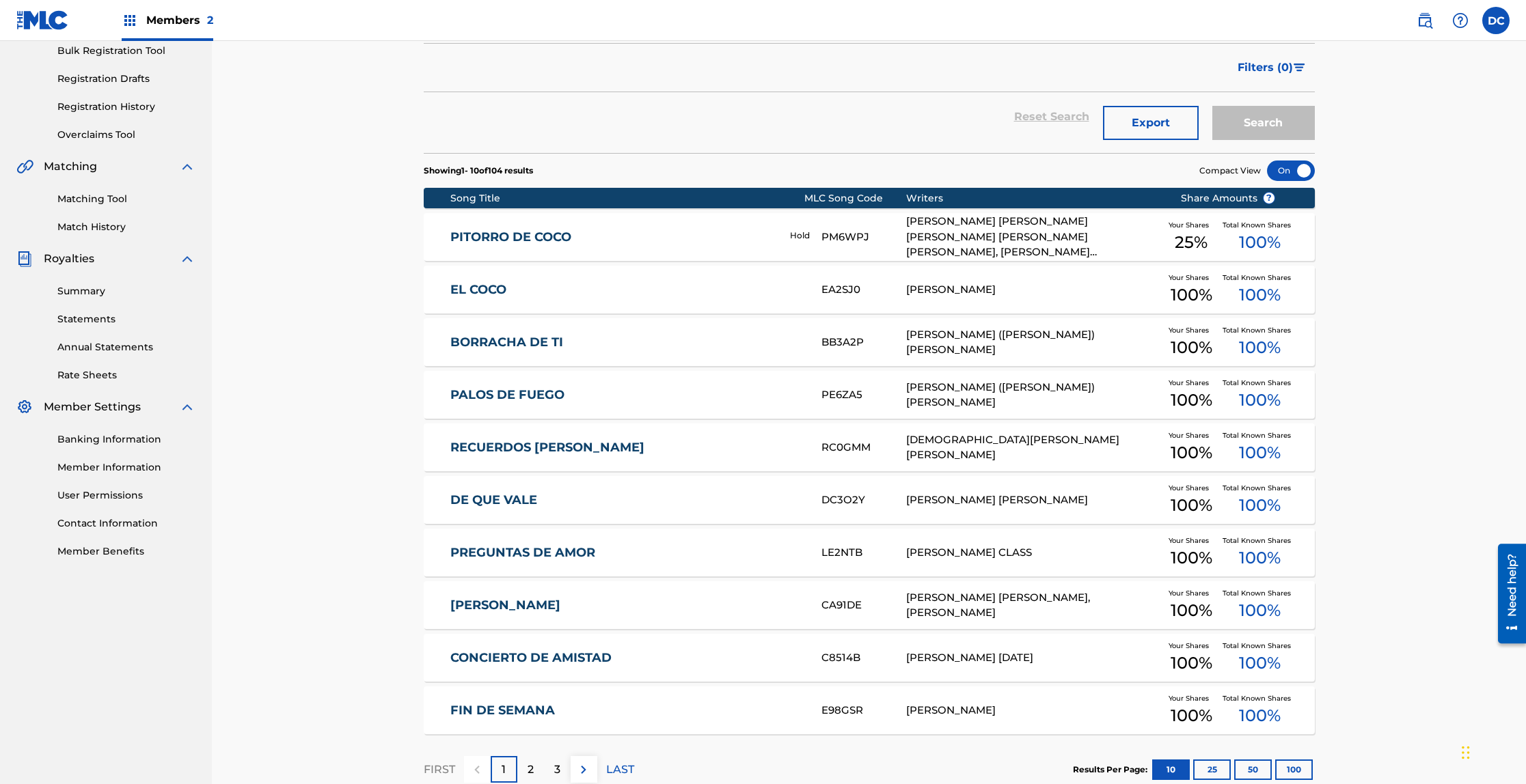
click at [488, 286] on link "EL COCO" at bounding box center [626, 289] width 353 height 16
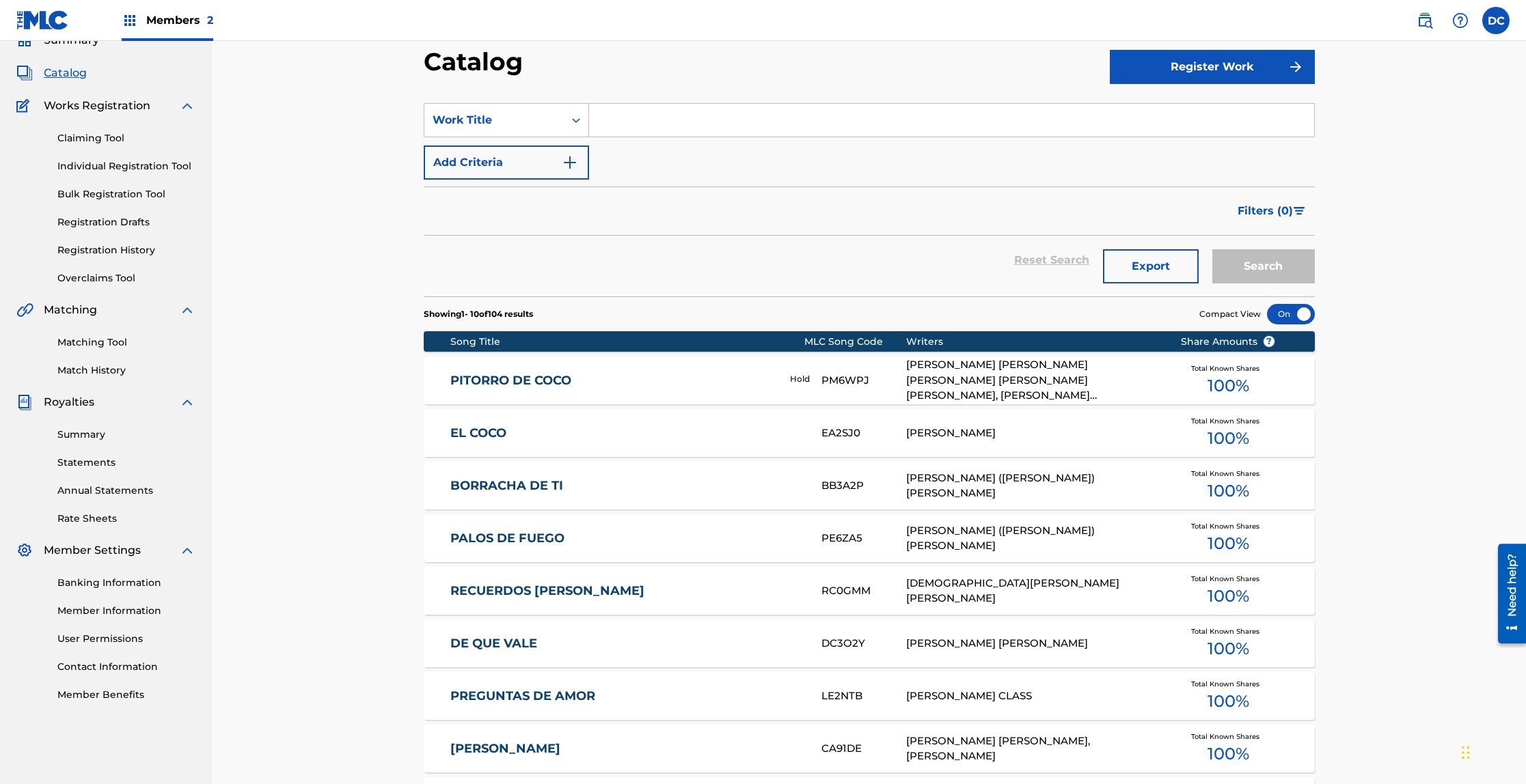
scroll to position [206, 0]
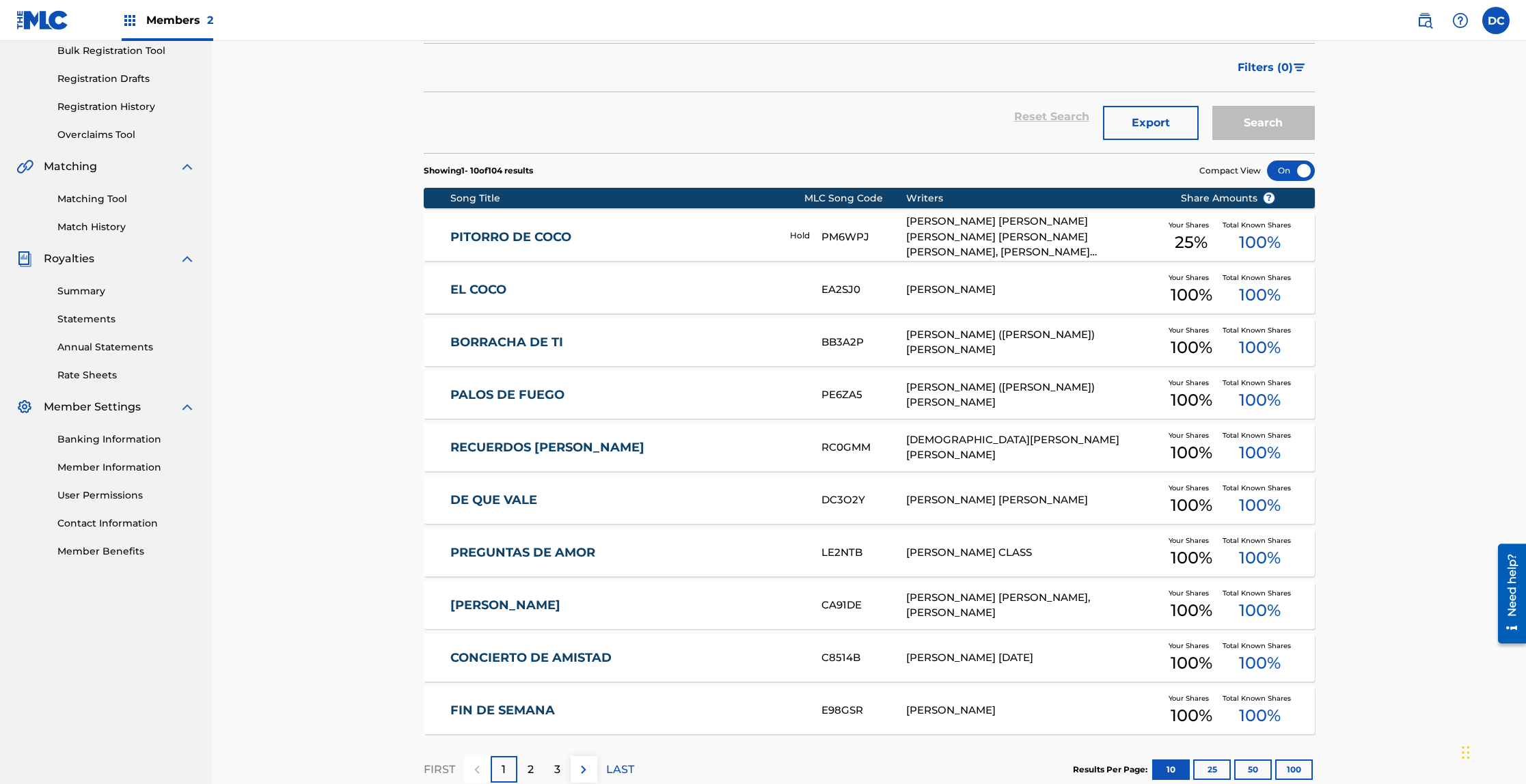
click at [671, 225] on div "PITORRO DE [PERSON_NAME] PM6WPJ [PERSON_NAME] [PERSON_NAME] [PERSON_NAME] [PERS…" at bounding box center [869, 237] width 891 height 48
